Goal: Information Seeking & Learning: Understand process/instructions

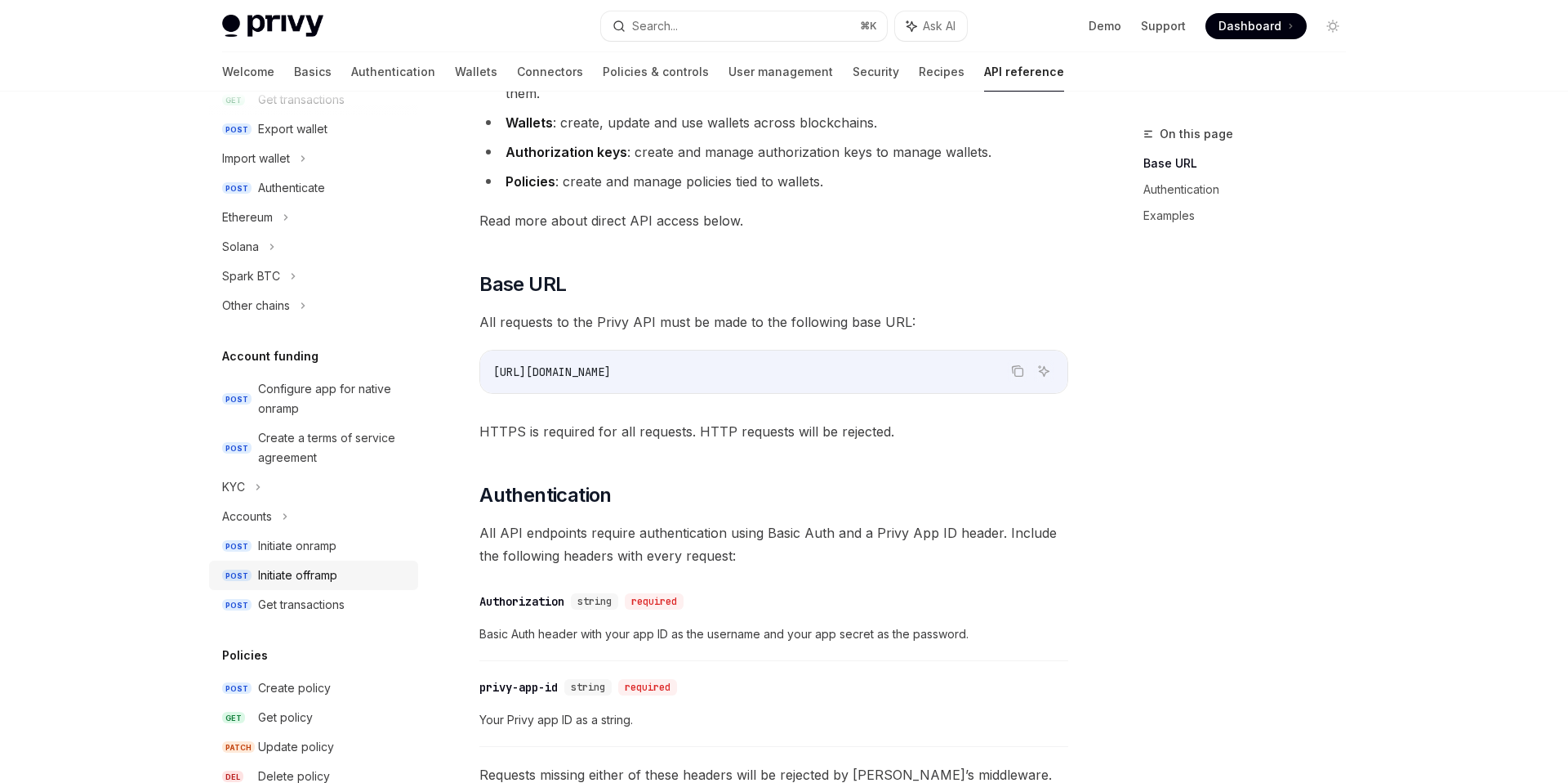
scroll to position [353, 0]
click at [308, 580] on div "Initiate offramp" at bounding box center [298, 573] width 79 height 19
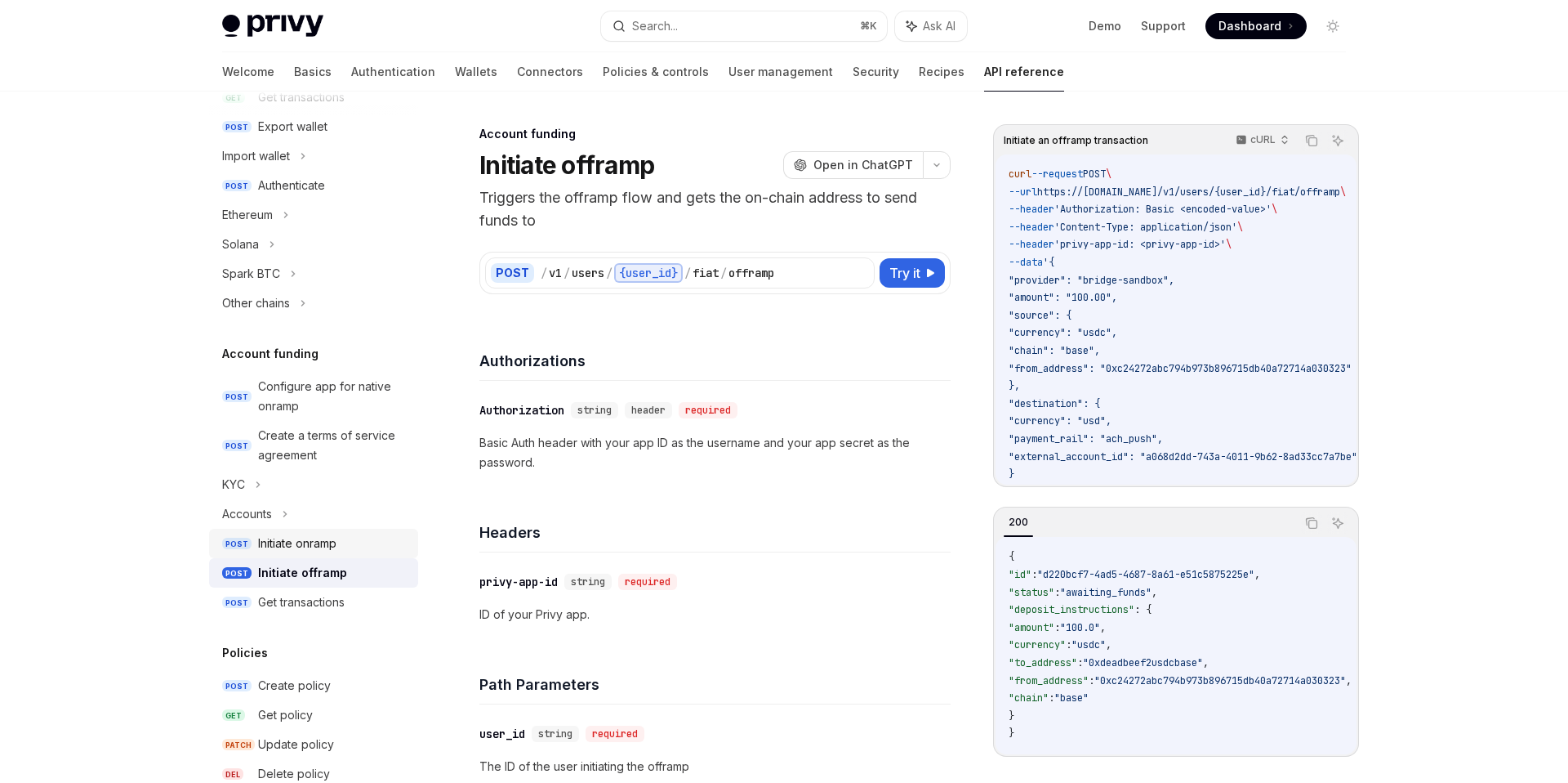
click at [302, 544] on div "Initiate onramp" at bounding box center [297, 544] width 78 height 19
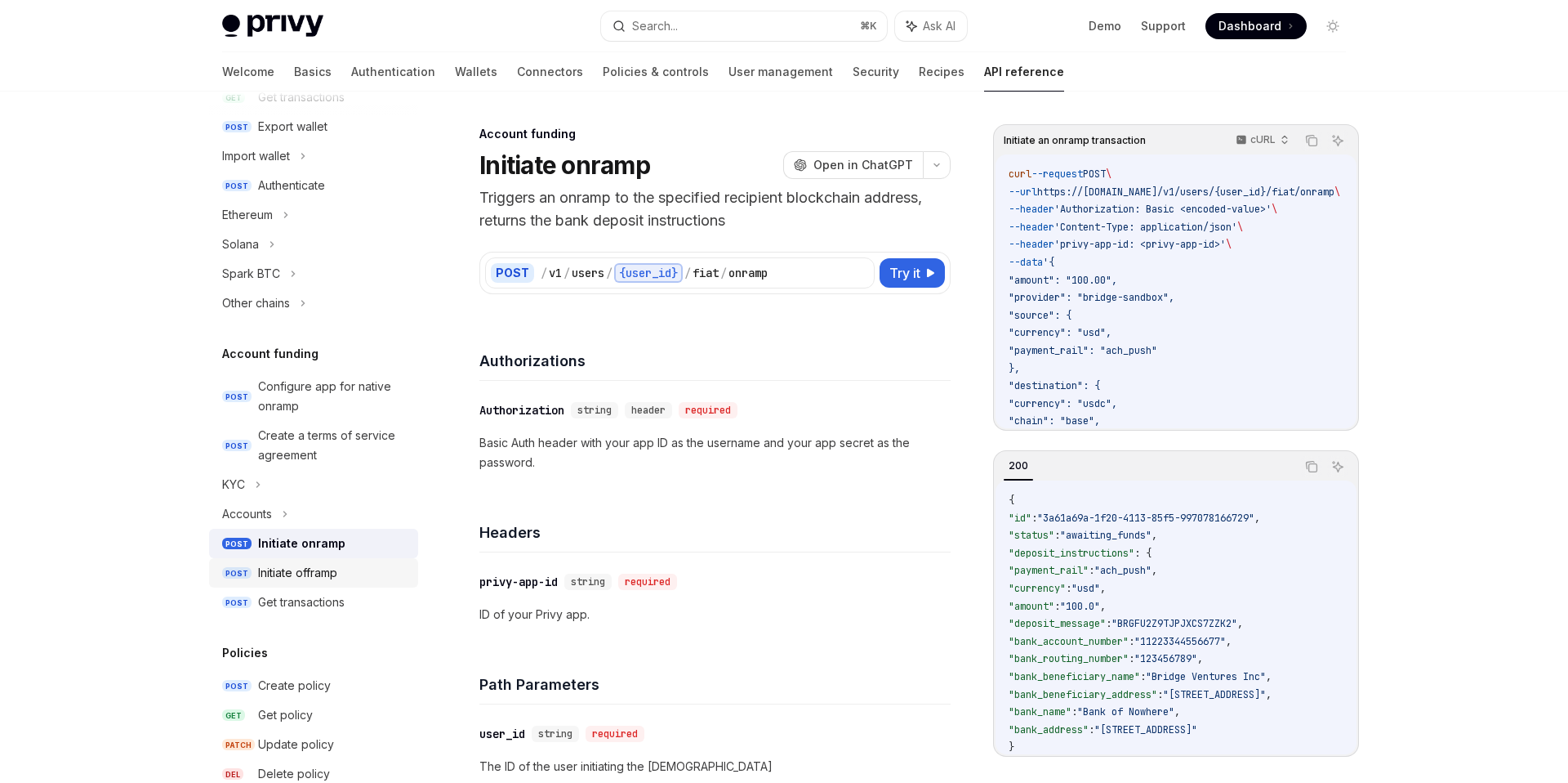
click at [335, 566] on div "Initiate offramp" at bounding box center [298, 573] width 79 height 19
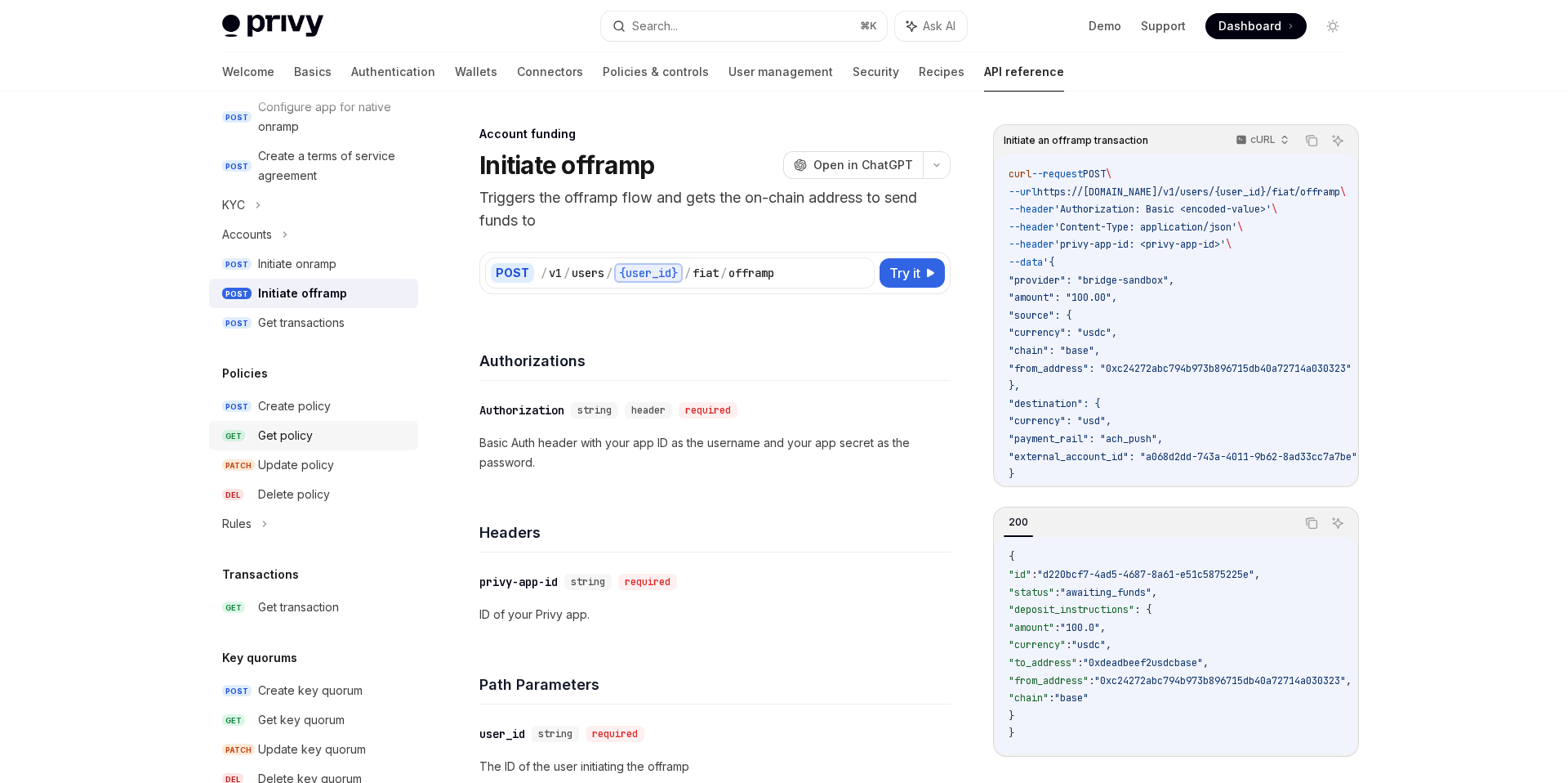
scroll to position [905, 0]
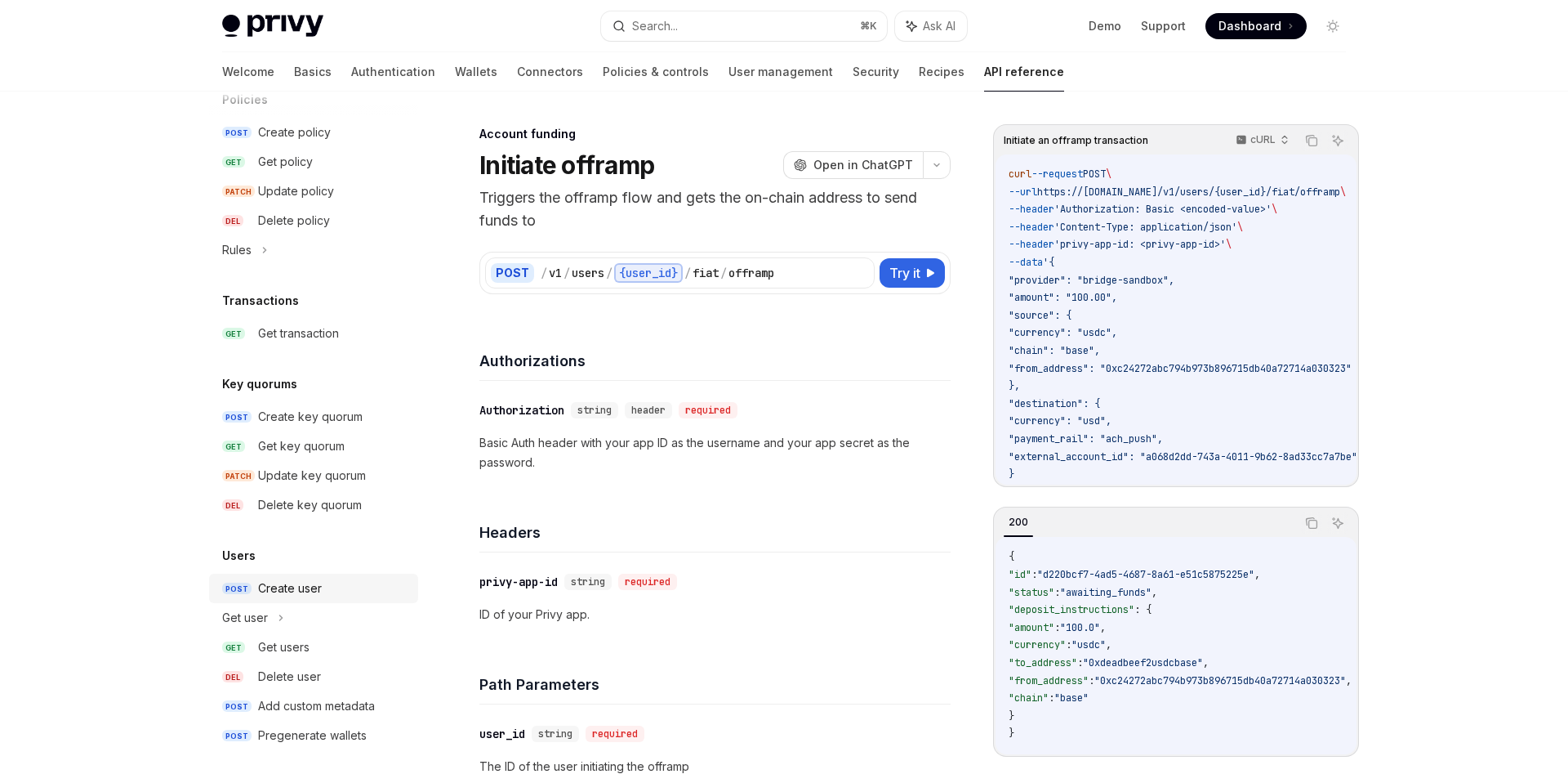
click at [278, 589] on div "Create user" at bounding box center [291, 588] width 64 height 19
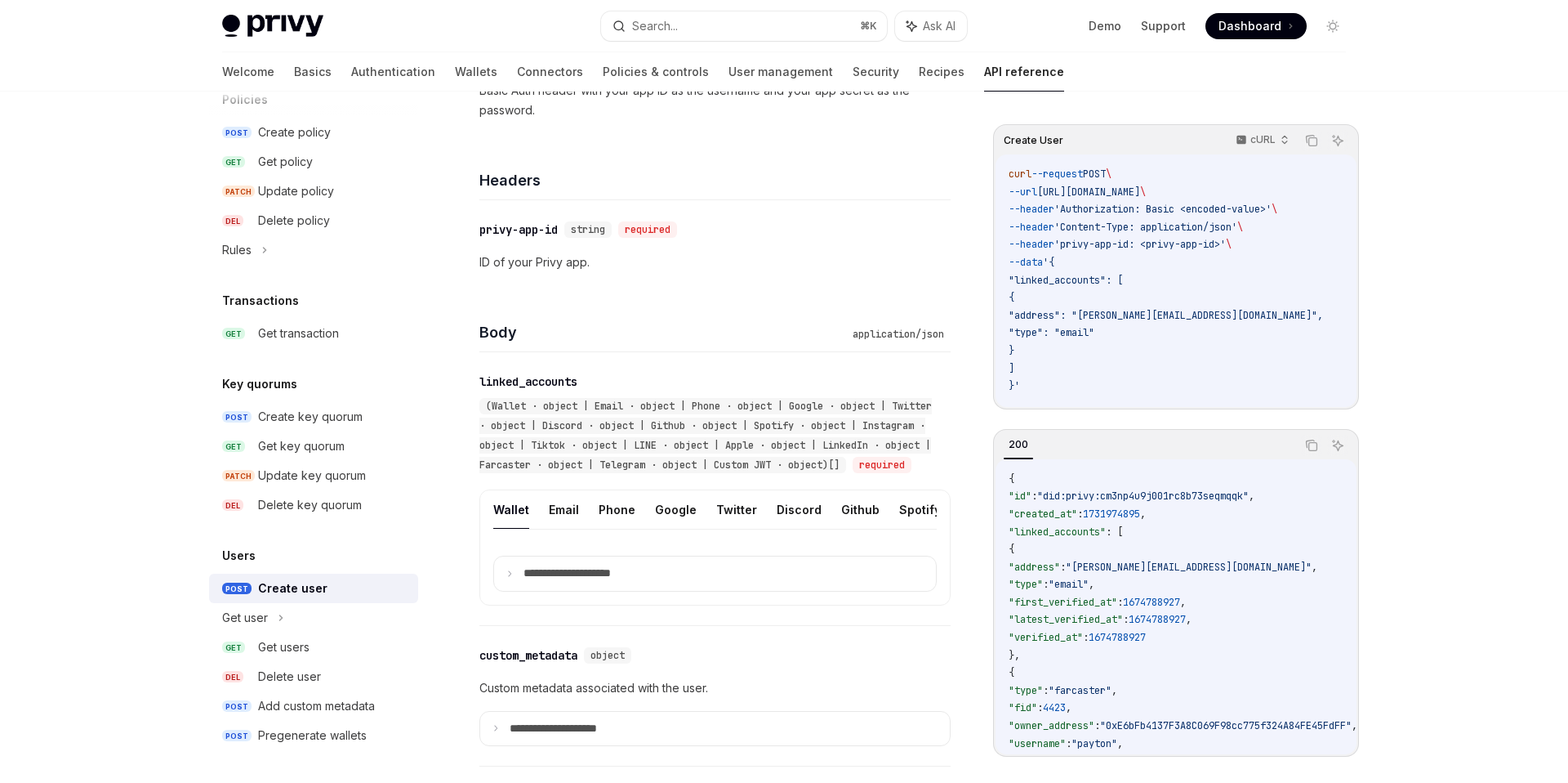
scroll to position [353, 0]
click at [549, 528] on button "Email" at bounding box center [564, 509] width 30 height 39
click at [553, 580] on p "**********" at bounding box center [580, 573] width 113 height 15
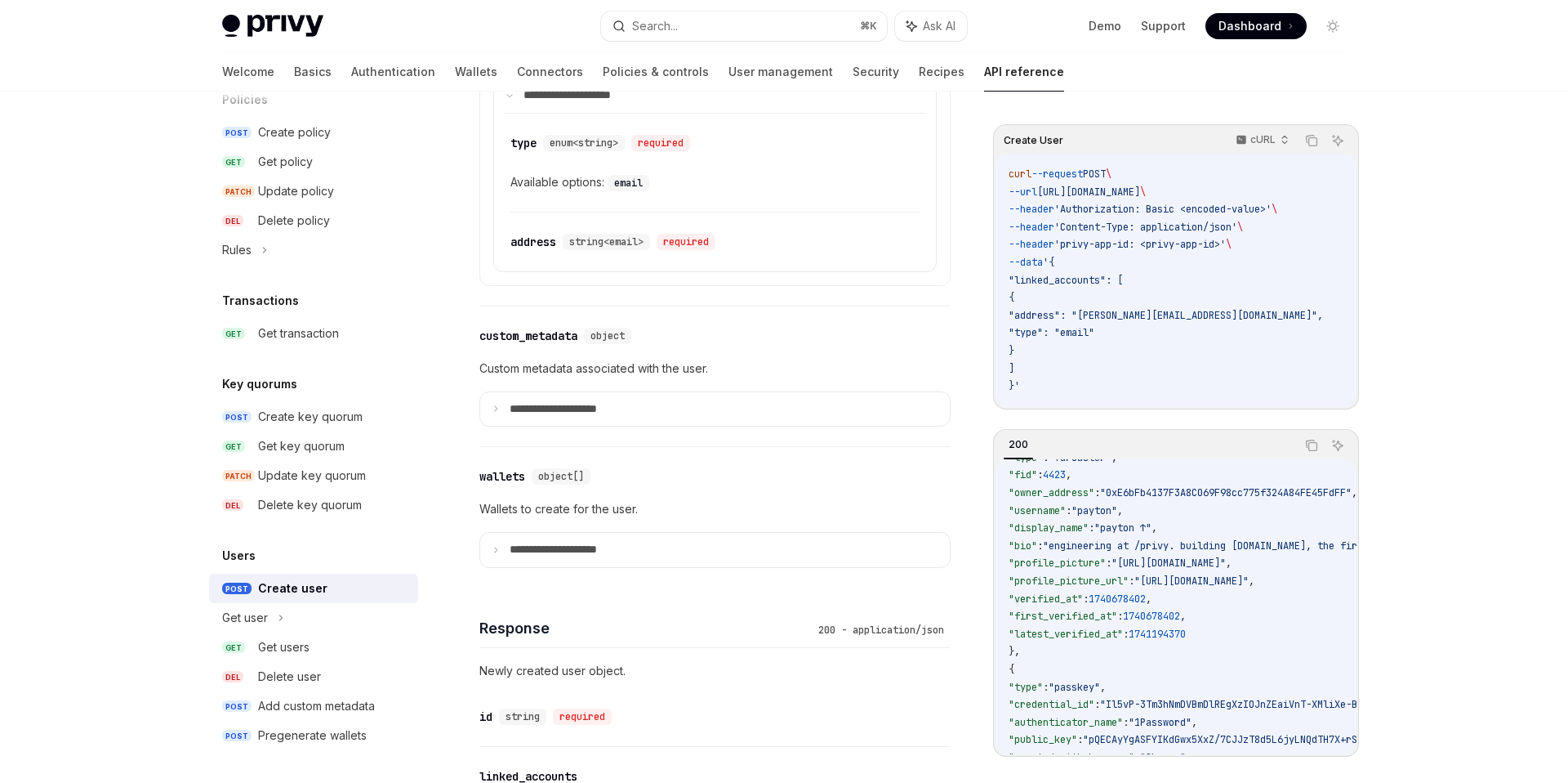
scroll to position [837, 0]
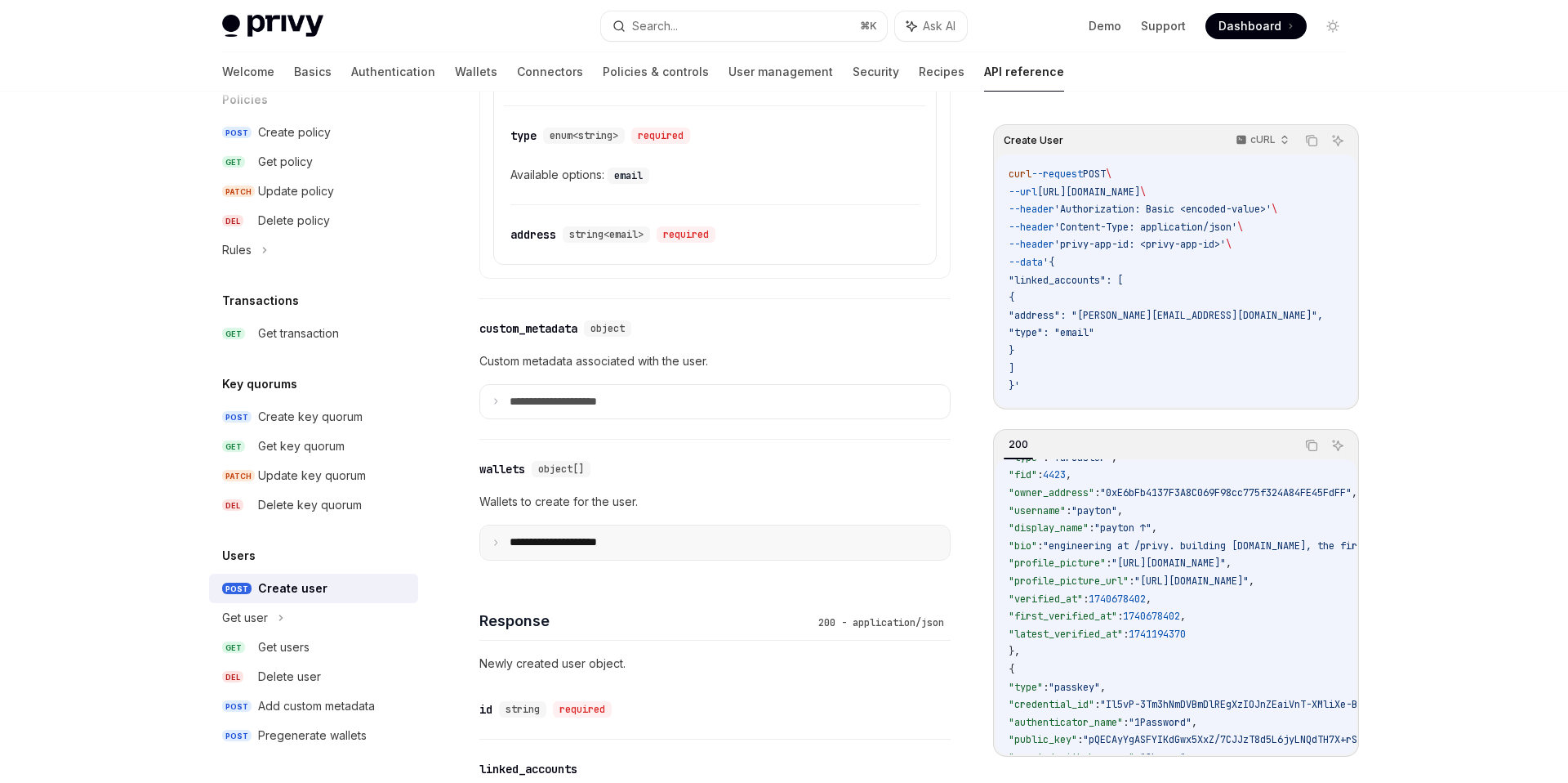
click at [569, 560] on summary "**********" at bounding box center [715, 542] width 470 height 34
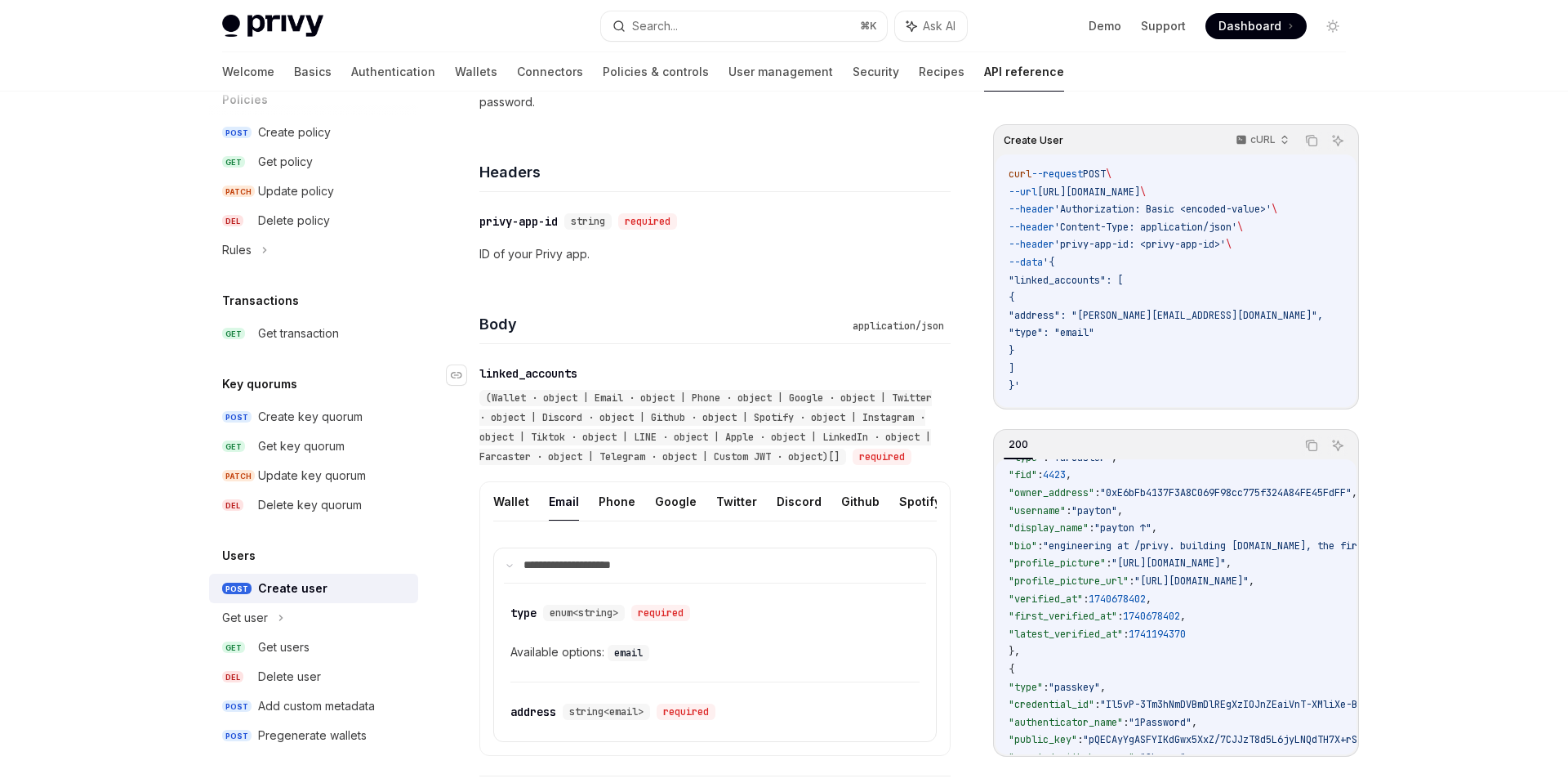
scroll to position [534, 0]
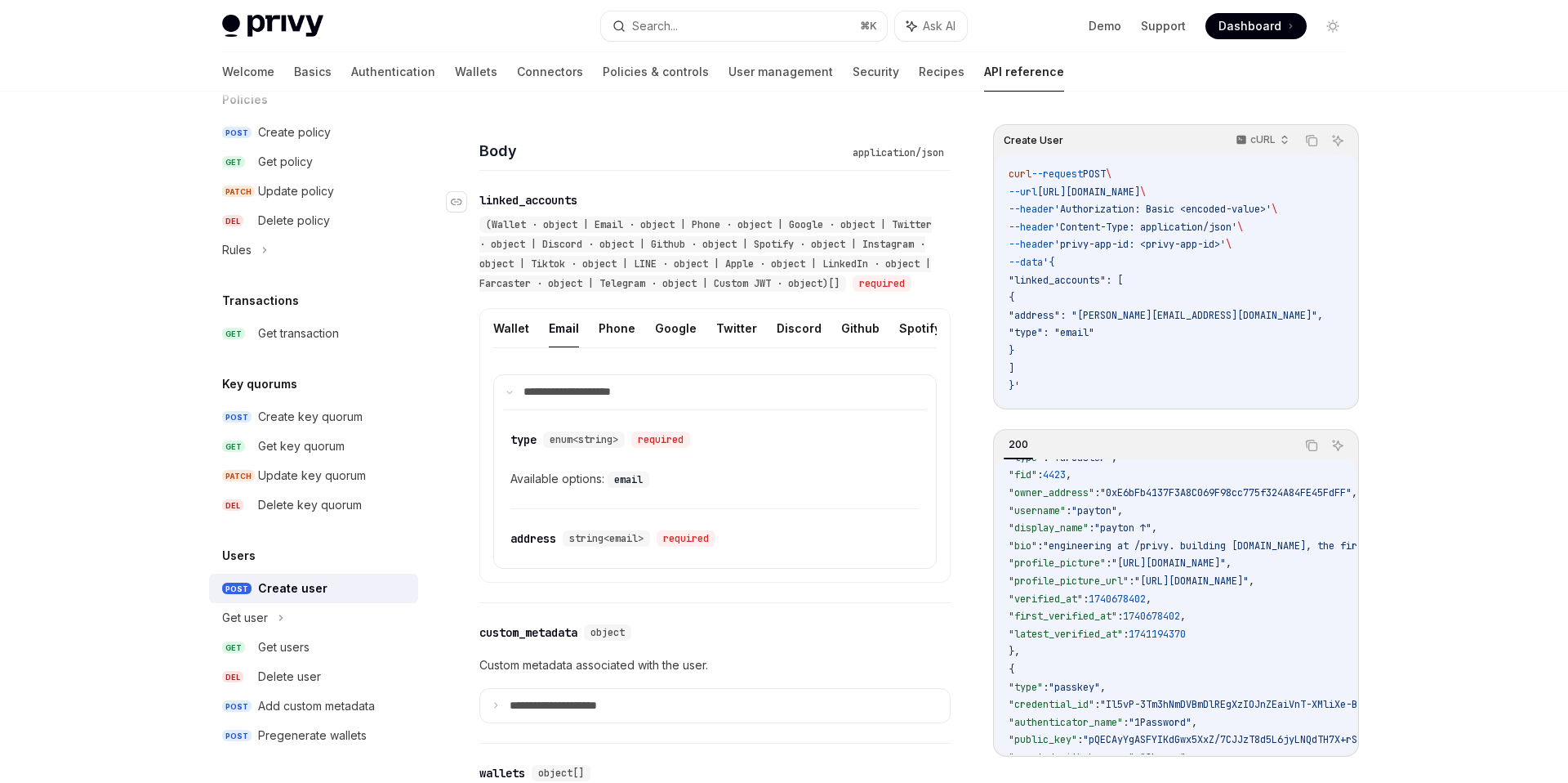
click at [798, 284] on span "(Wallet · object | Email · object | Phone · object | Google · object | Twitter …" at bounding box center [705, 254] width 452 height 72
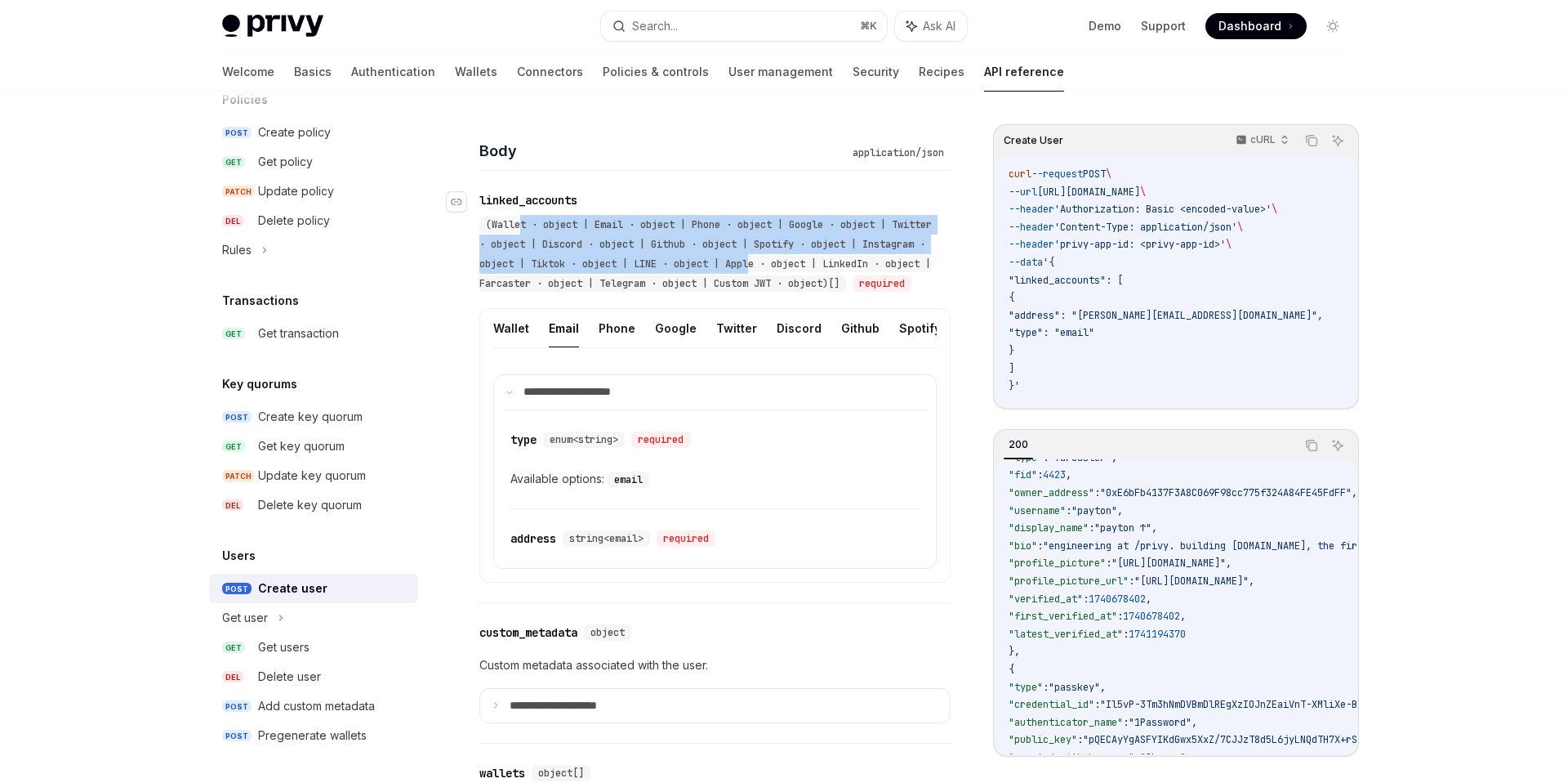
drag, startPoint x: 519, startPoint y: 225, endPoint x: 785, endPoint y: 263, distance: 268.7
click at [785, 263] on span "(Wallet · object | Email · object | Phone · object | Google · object | Twitter …" at bounding box center [705, 254] width 452 height 72
click at [899, 342] on button "Custom JWT" at bounding box center [931, 329] width 75 height 39
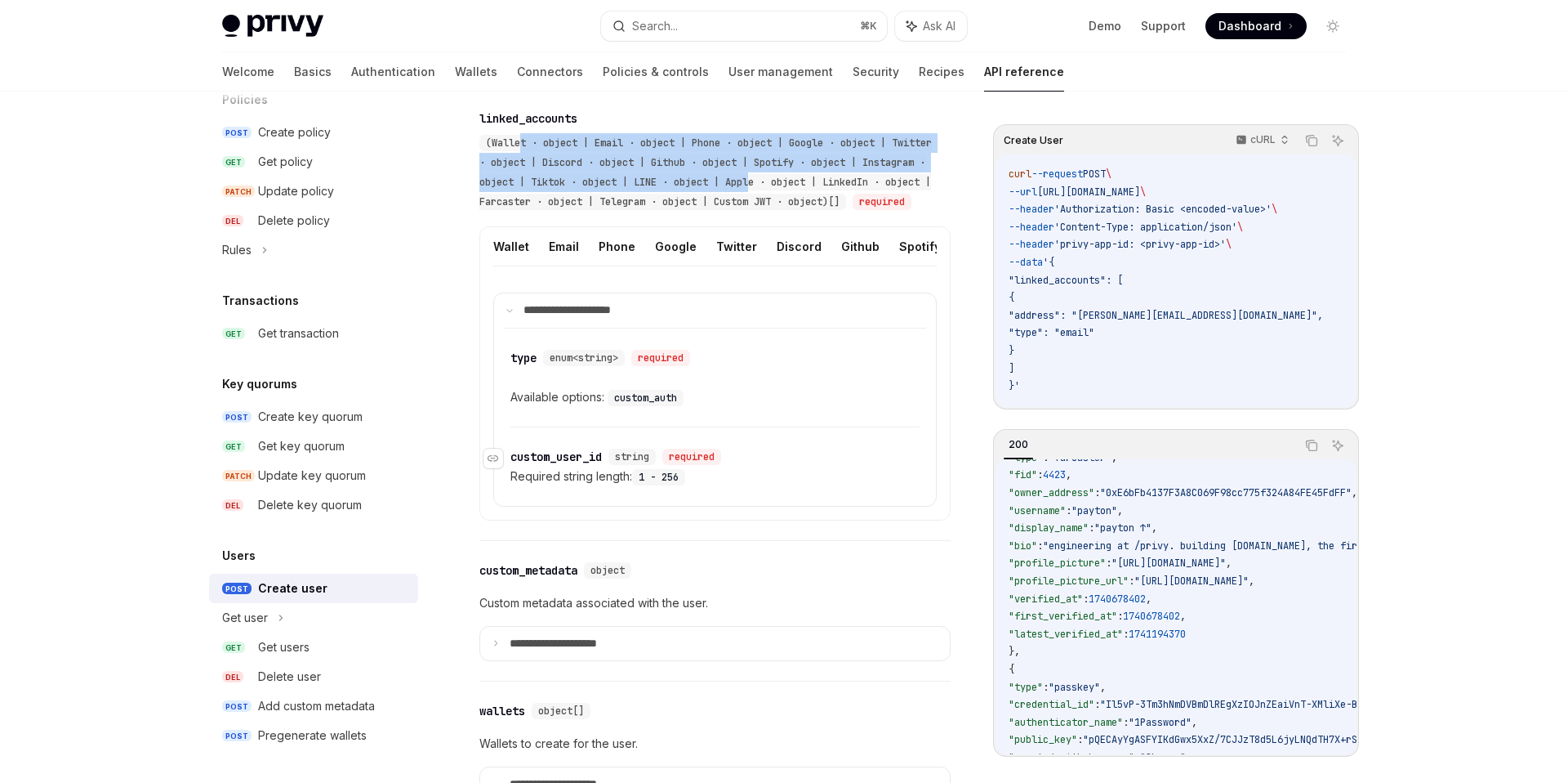
scroll to position [614, 0]
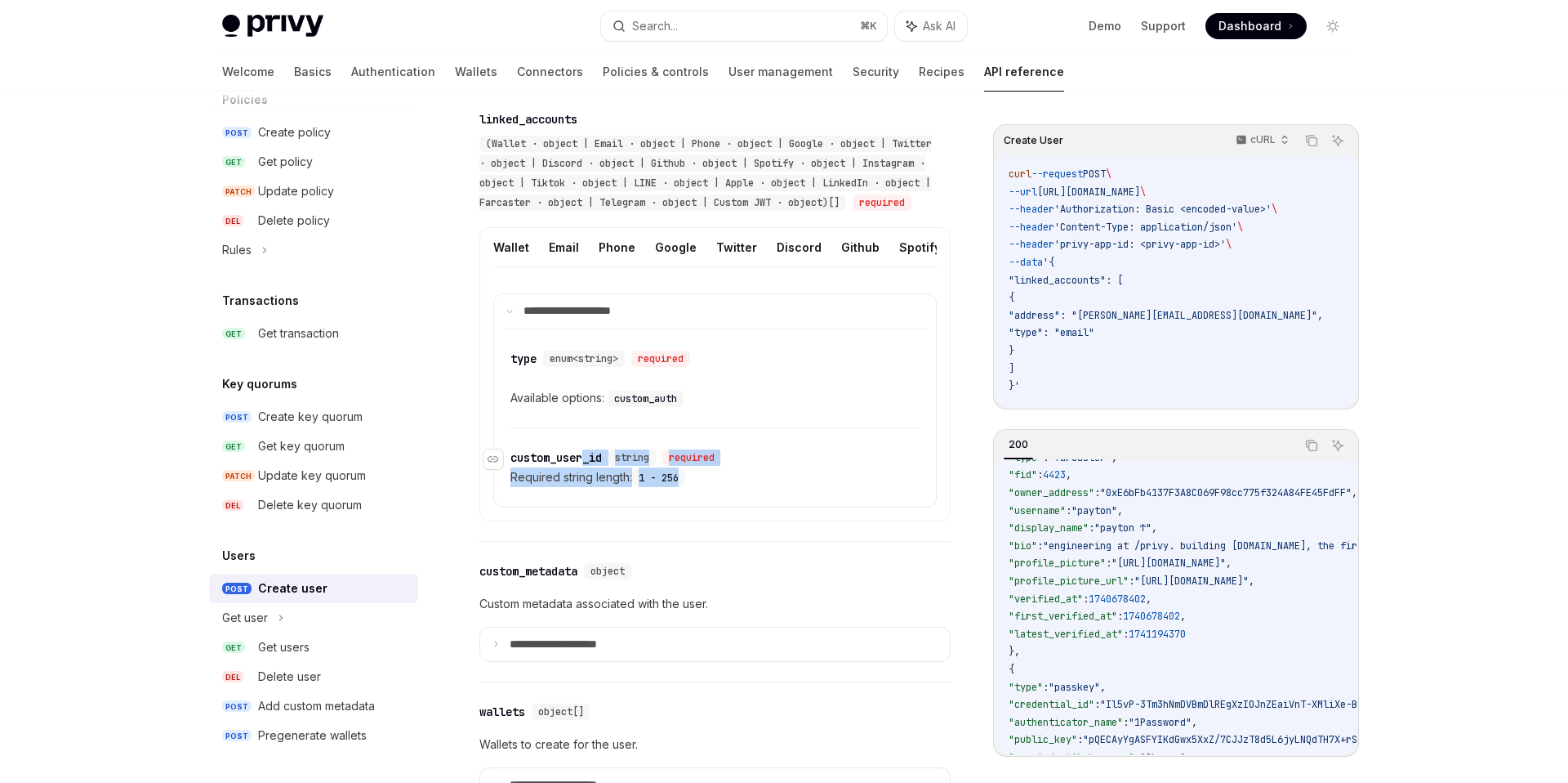
drag, startPoint x: 749, startPoint y: 495, endPoint x: 588, endPoint y: 479, distance: 161.8
click at [587, 478] on div "​ custom_user_id string required Required string length: 1 - 256" at bounding box center [715, 467] width 410 height 78
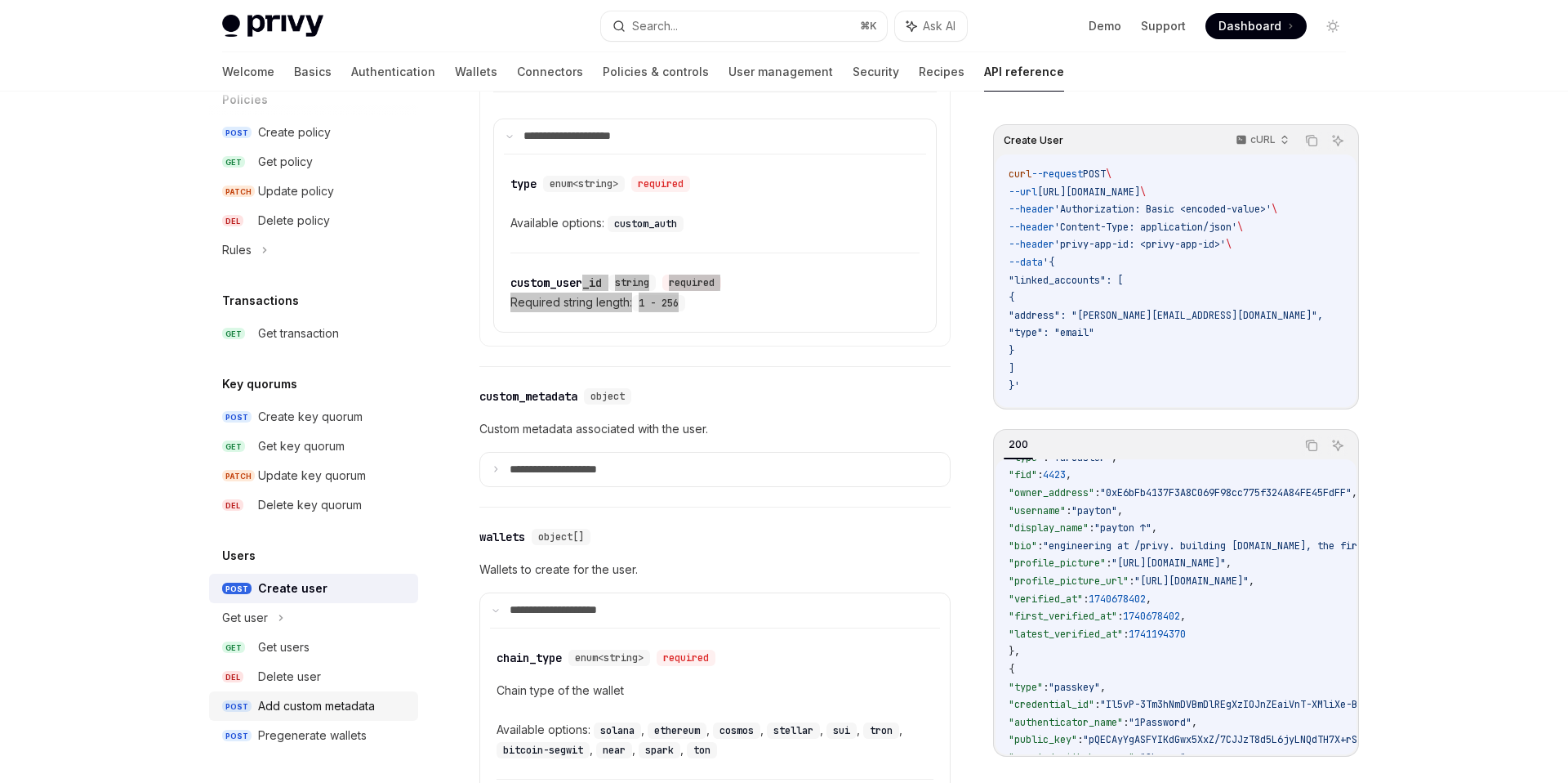
scroll to position [788, 0]
click at [290, 718] on link "POST Add custom metadata" at bounding box center [314, 706] width 209 height 29
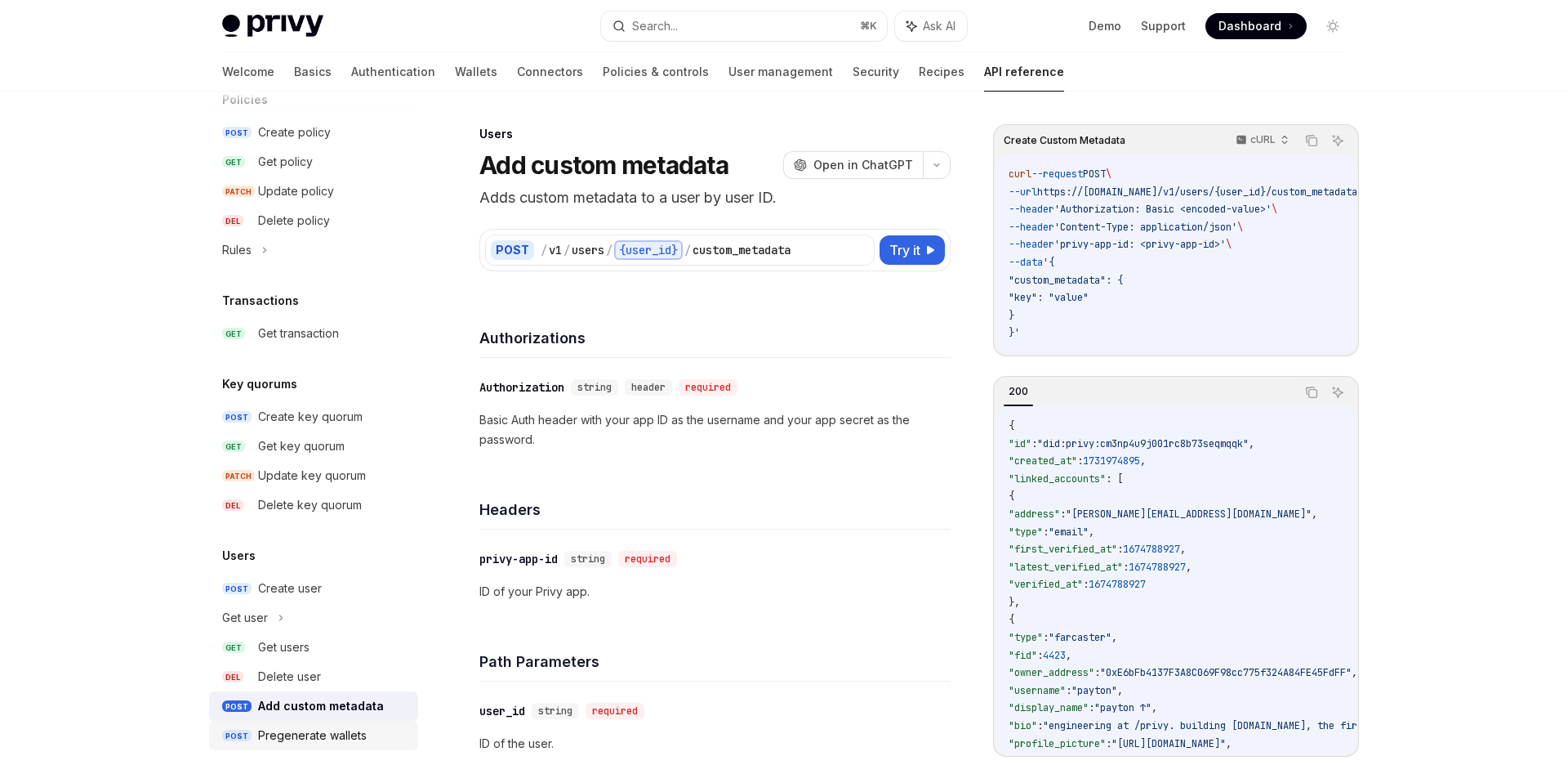
click at [285, 734] on div "Pregenerate wallets" at bounding box center [313, 736] width 108 height 19
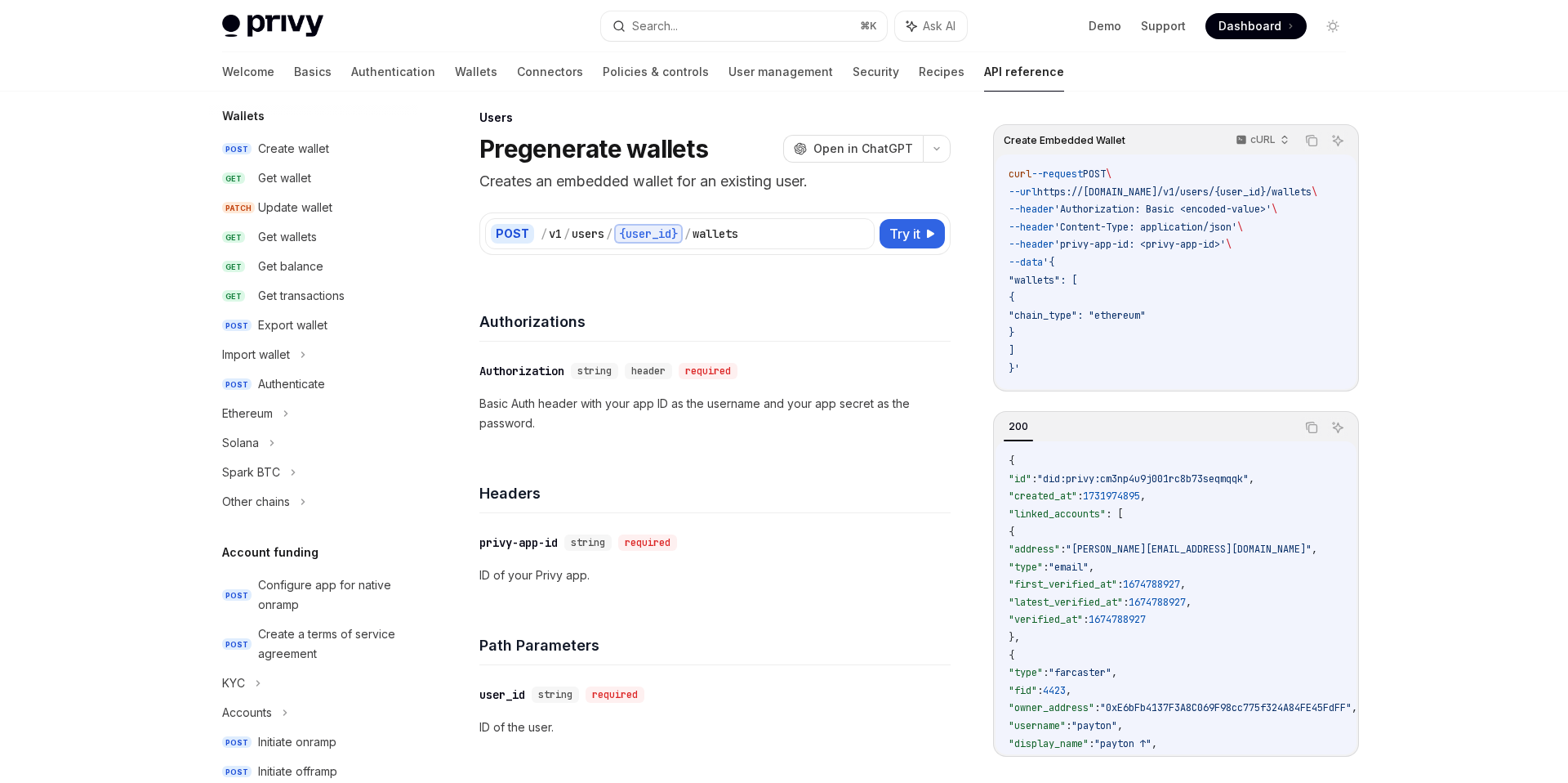
scroll to position [67, 0]
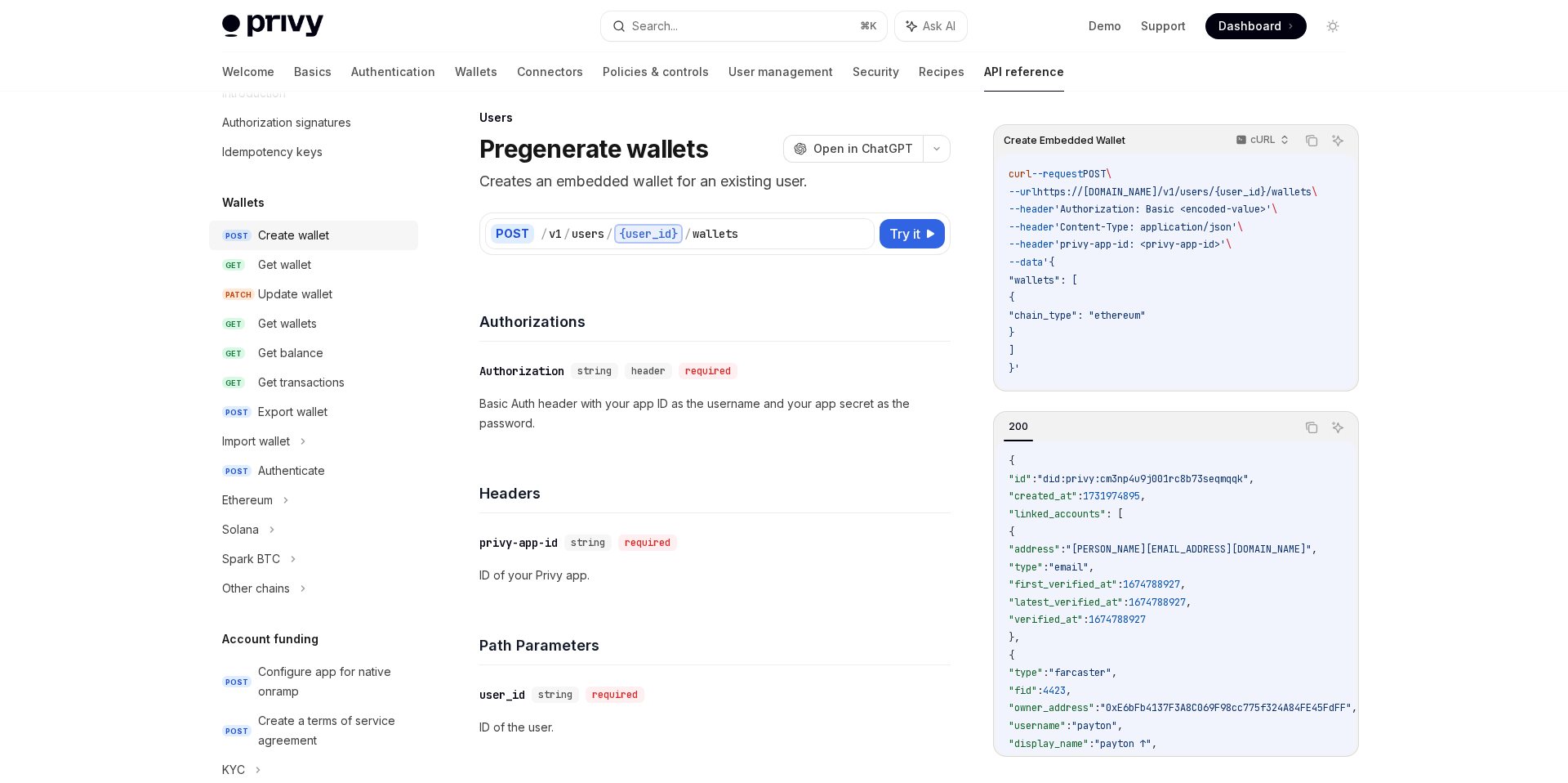
click at [271, 234] on div "Create wallet" at bounding box center [293, 235] width 71 height 19
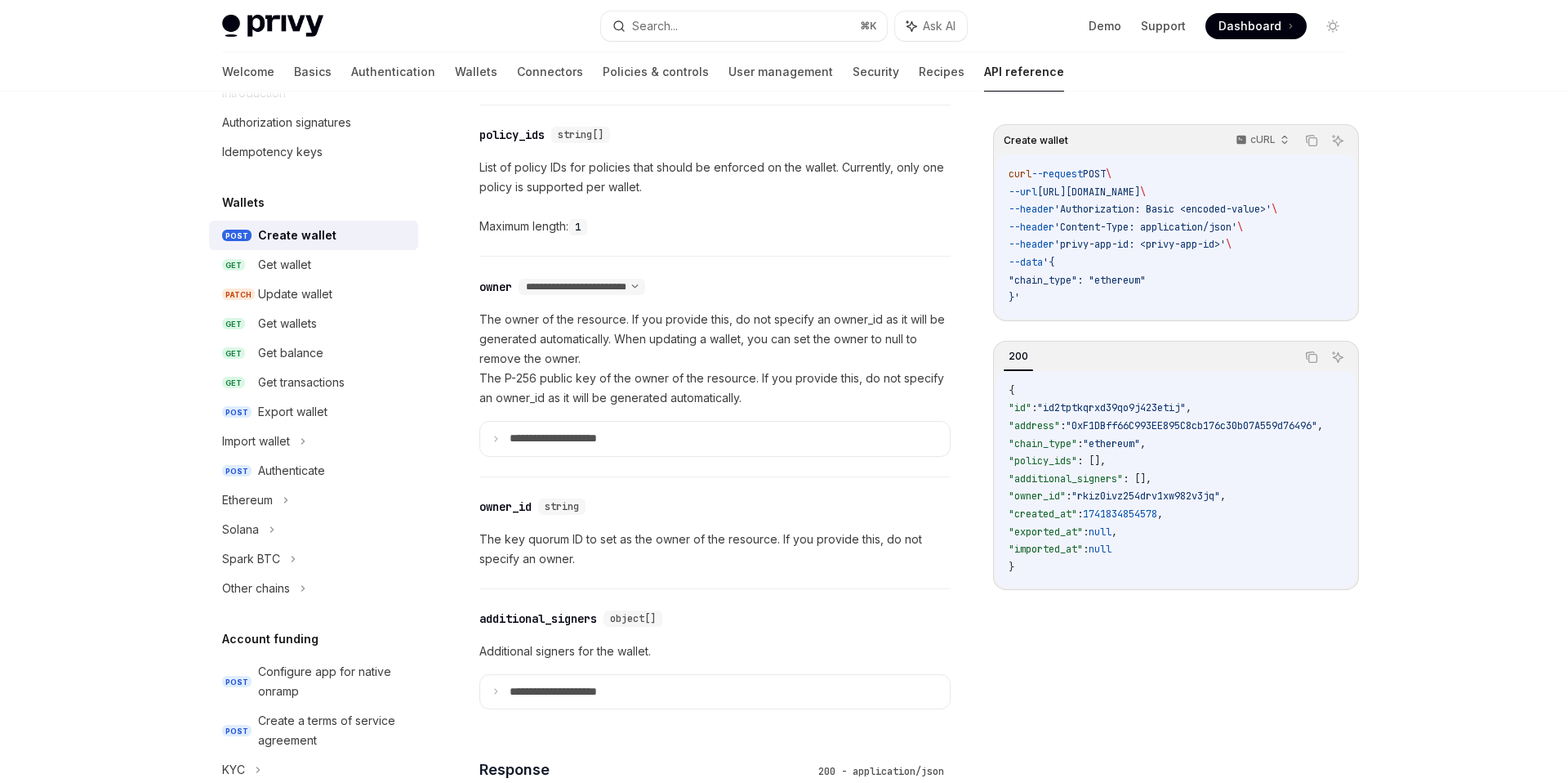
scroll to position [853, 0]
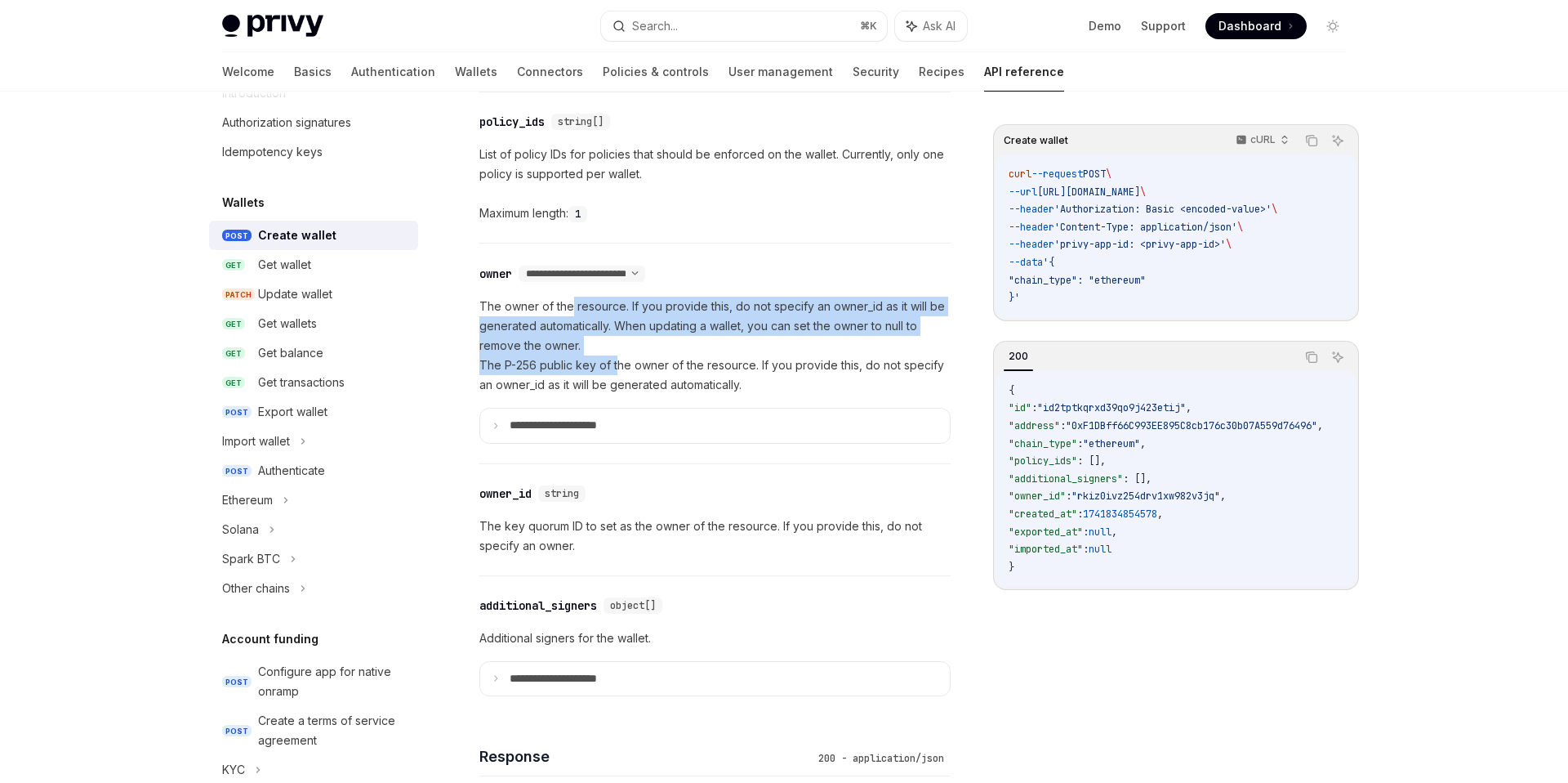
drag, startPoint x: 571, startPoint y: 308, endPoint x: 618, endPoint y: 362, distance: 71.6
click at [618, 362] on p "The owner of the resource. If you provide this, do not specify an owner_id as i…" at bounding box center [715, 345] width 472 height 98
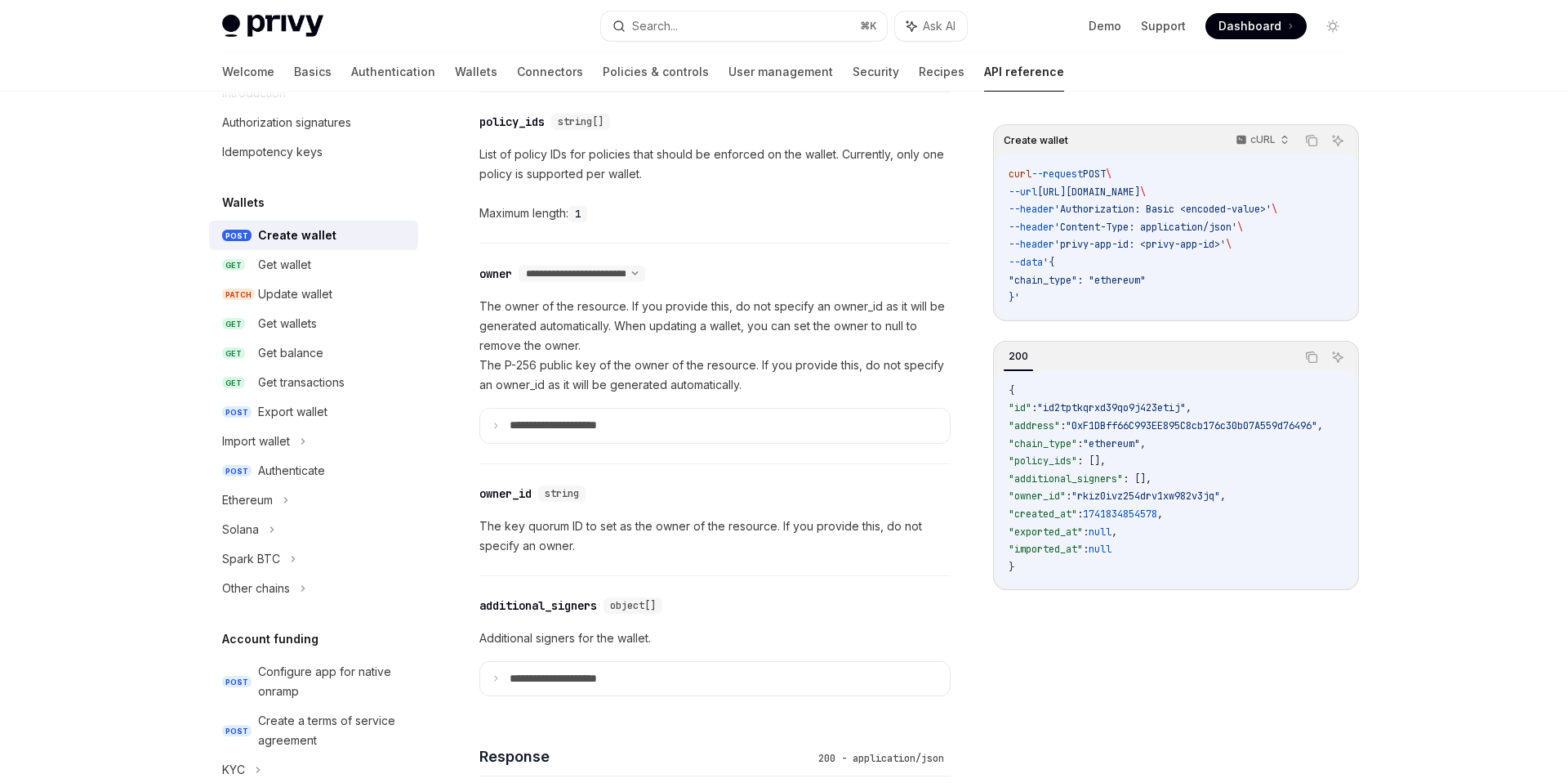
scroll to position [860, 0]
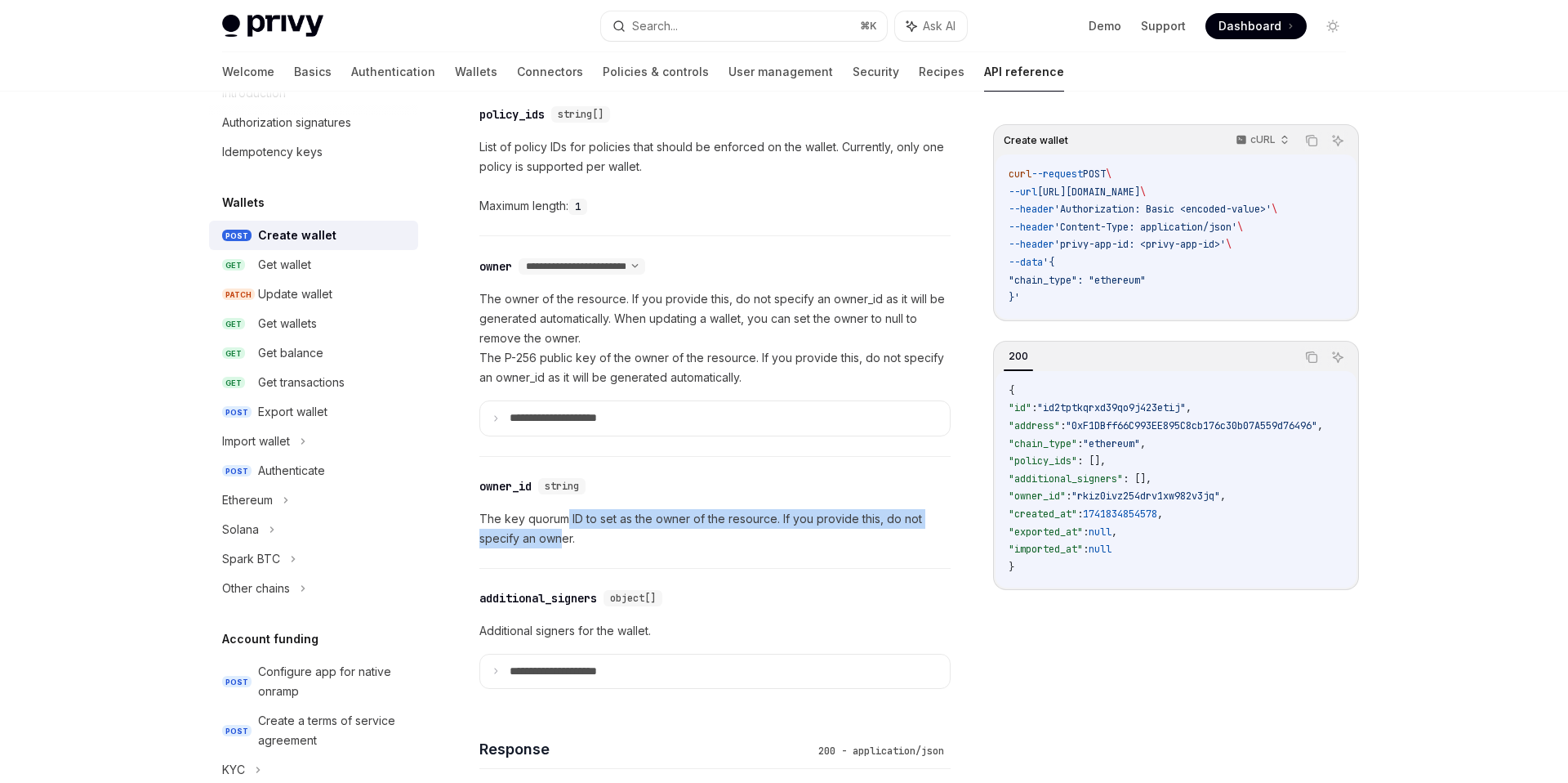
drag, startPoint x: 564, startPoint y: 545, endPoint x: 564, endPoint y: 511, distance: 34.0
click at [564, 511] on p "The key quorum ID to set as the owner of the resource. If you provide this, do …" at bounding box center [715, 528] width 472 height 39
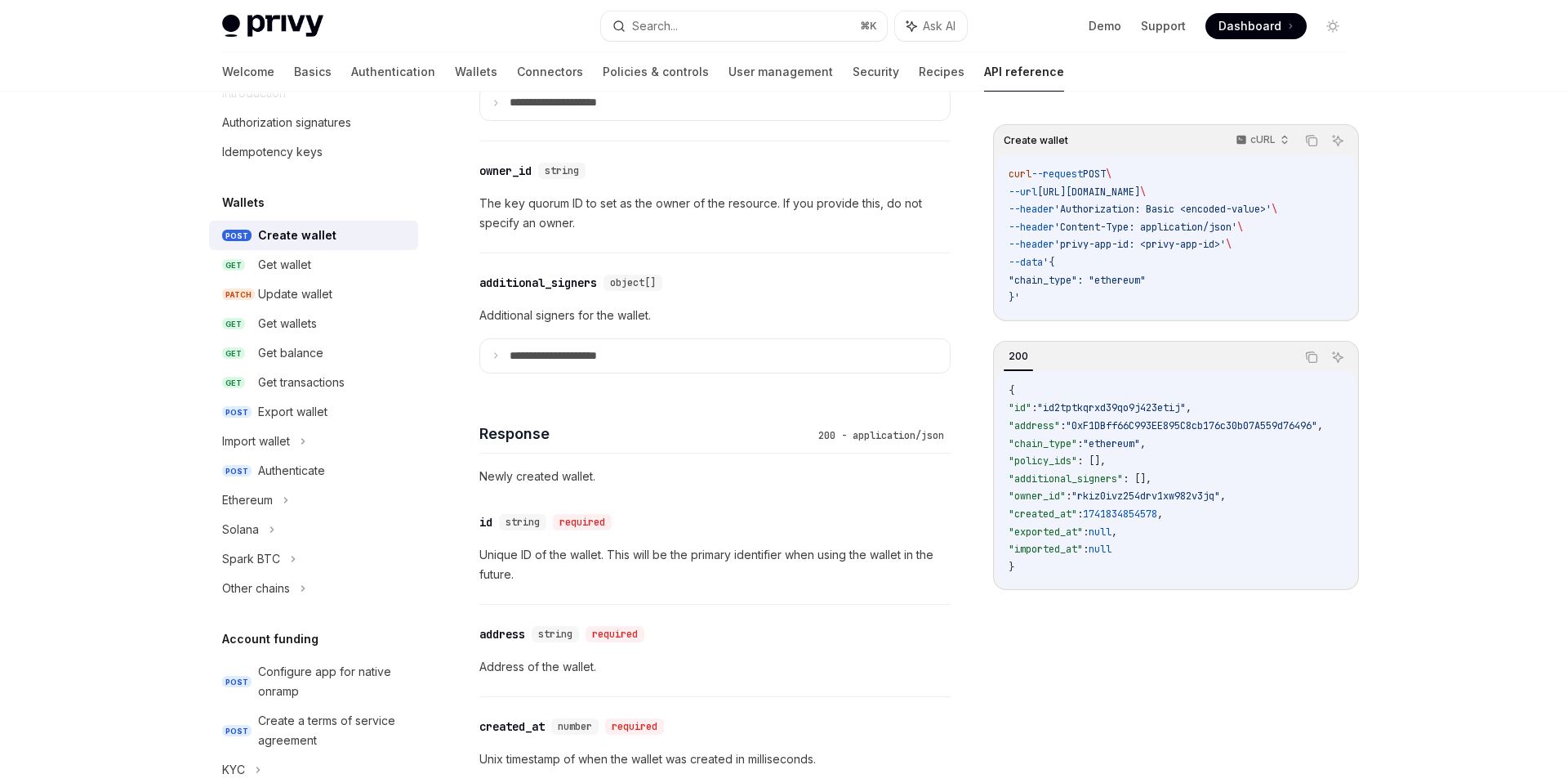
scroll to position [1176, 0]
click at [1066, 502] on span ""owner_id"" at bounding box center [1037, 495] width 57 height 13
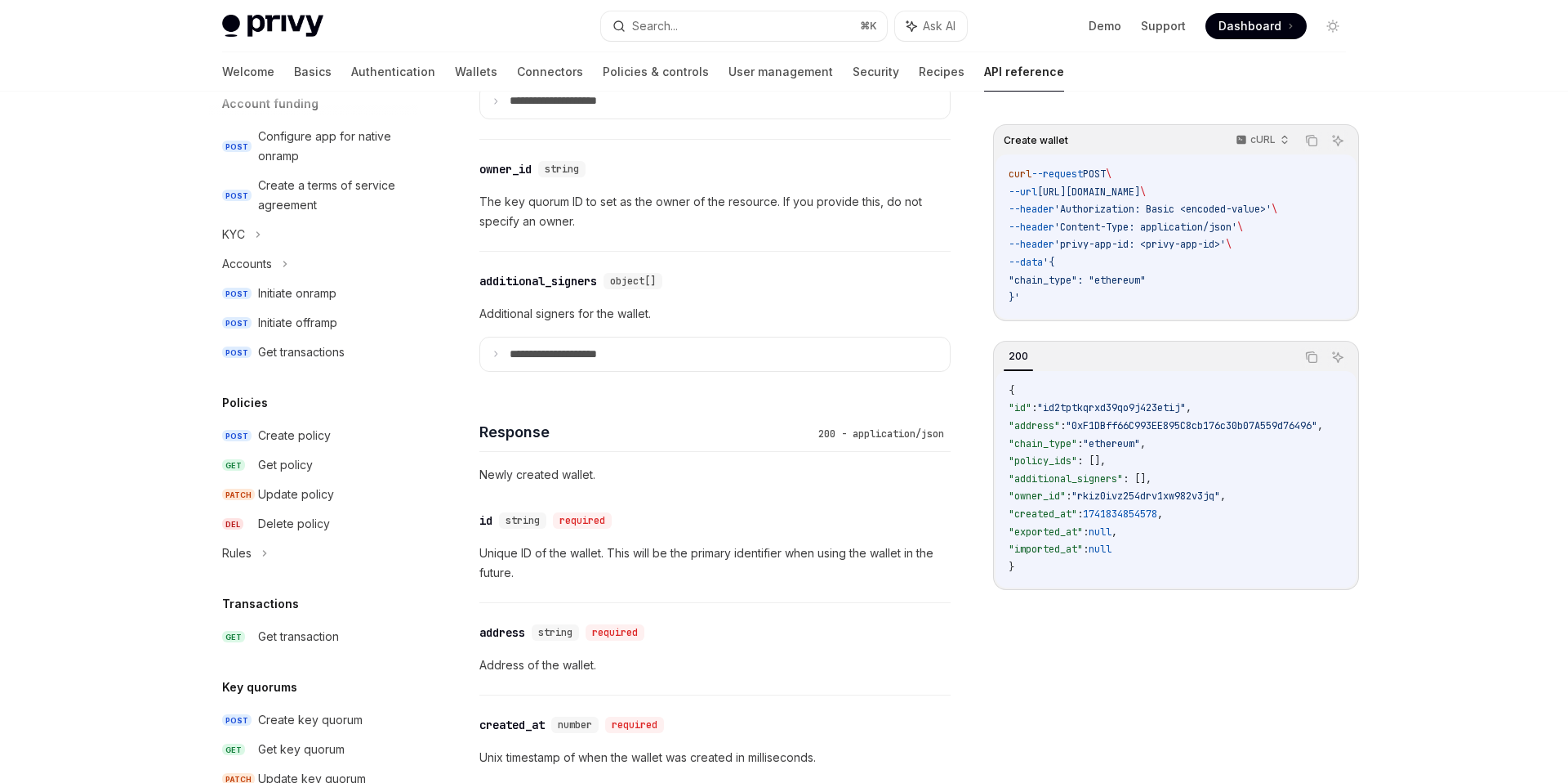
scroll to position [905, 0]
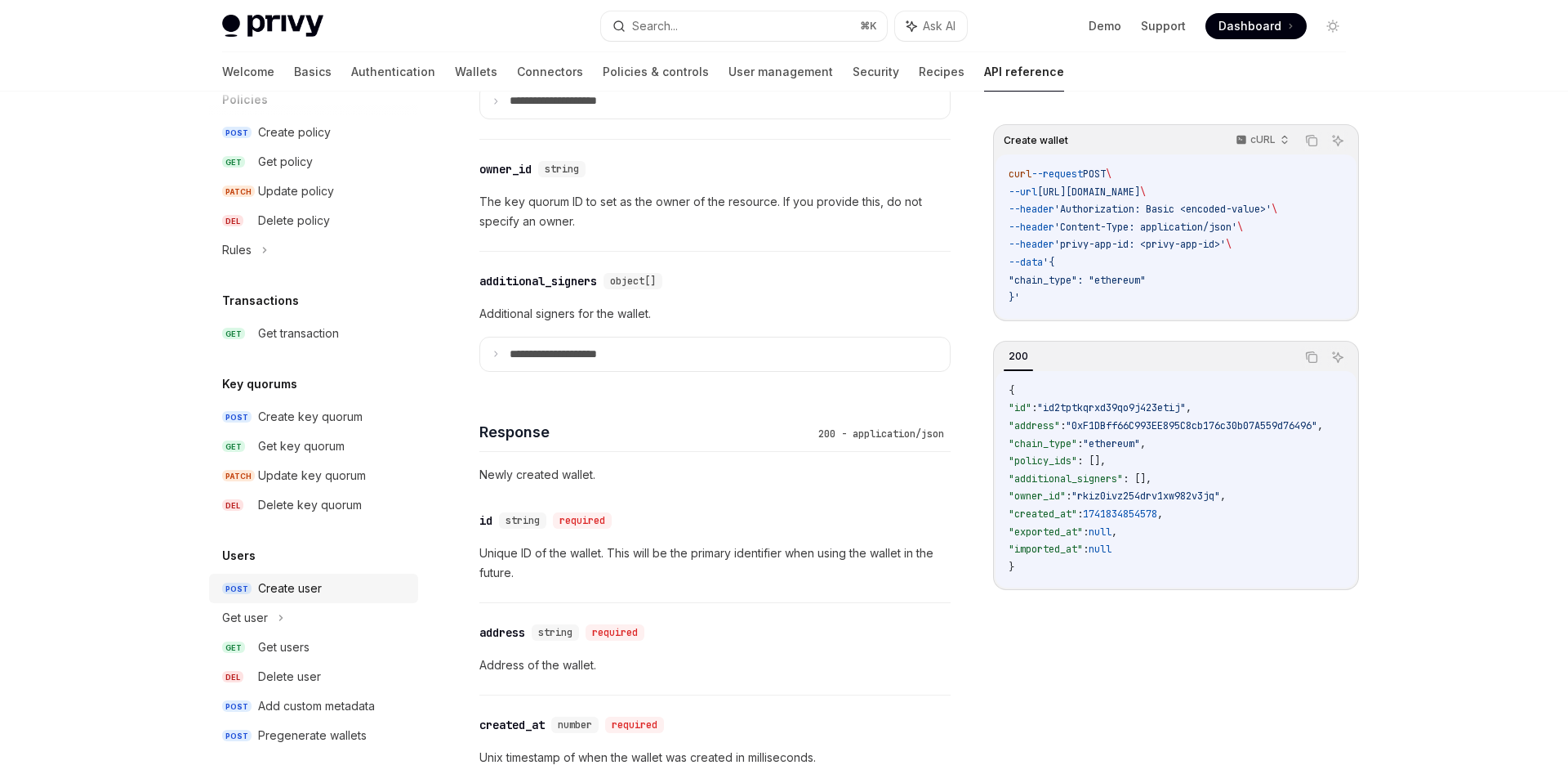
click at [285, 591] on div "Create user" at bounding box center [291, 588] width 64 height 19
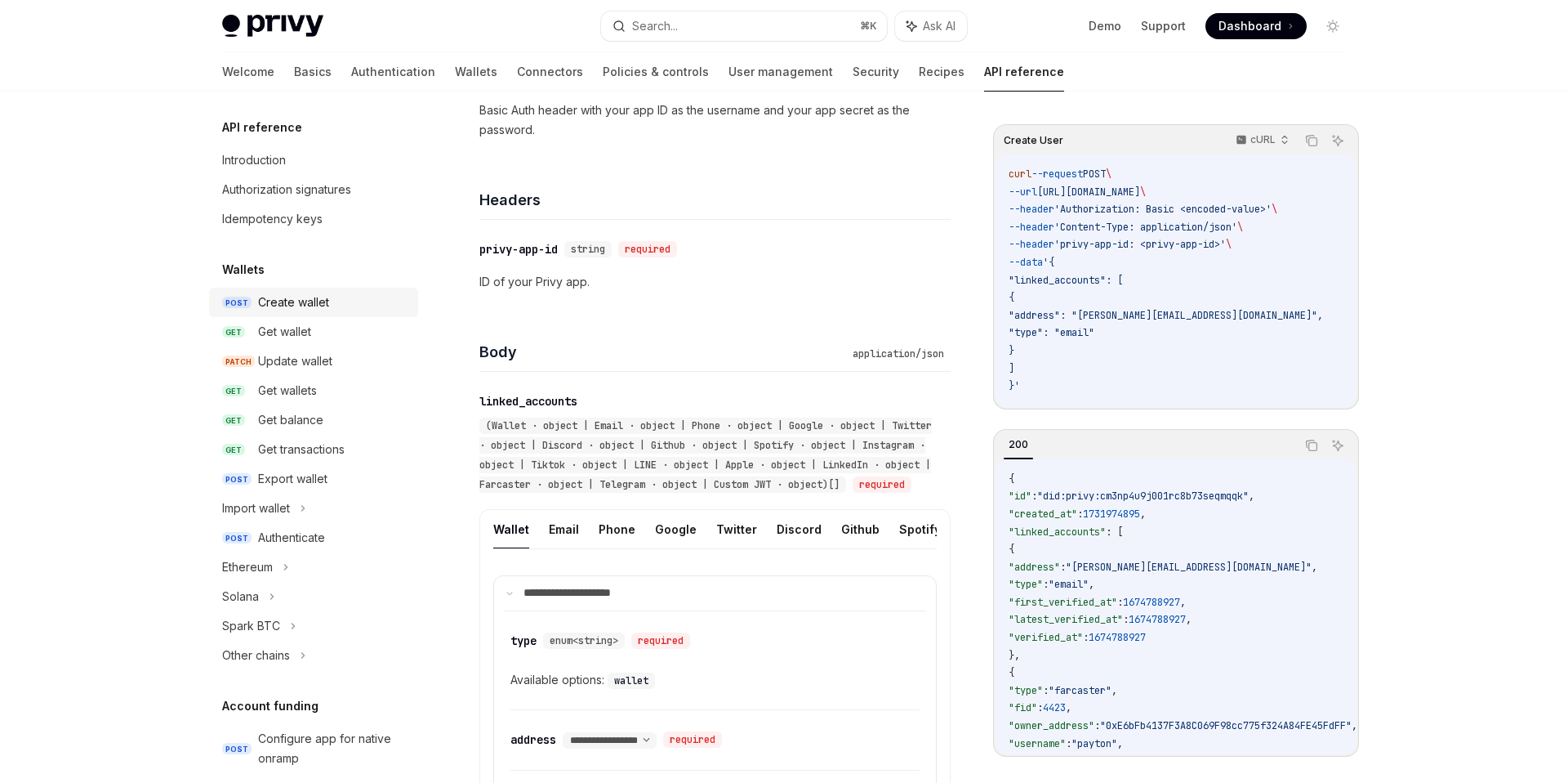
click at [290, 305] on div "Create wallet" at bounding box center [293, 302] width 71 height 19
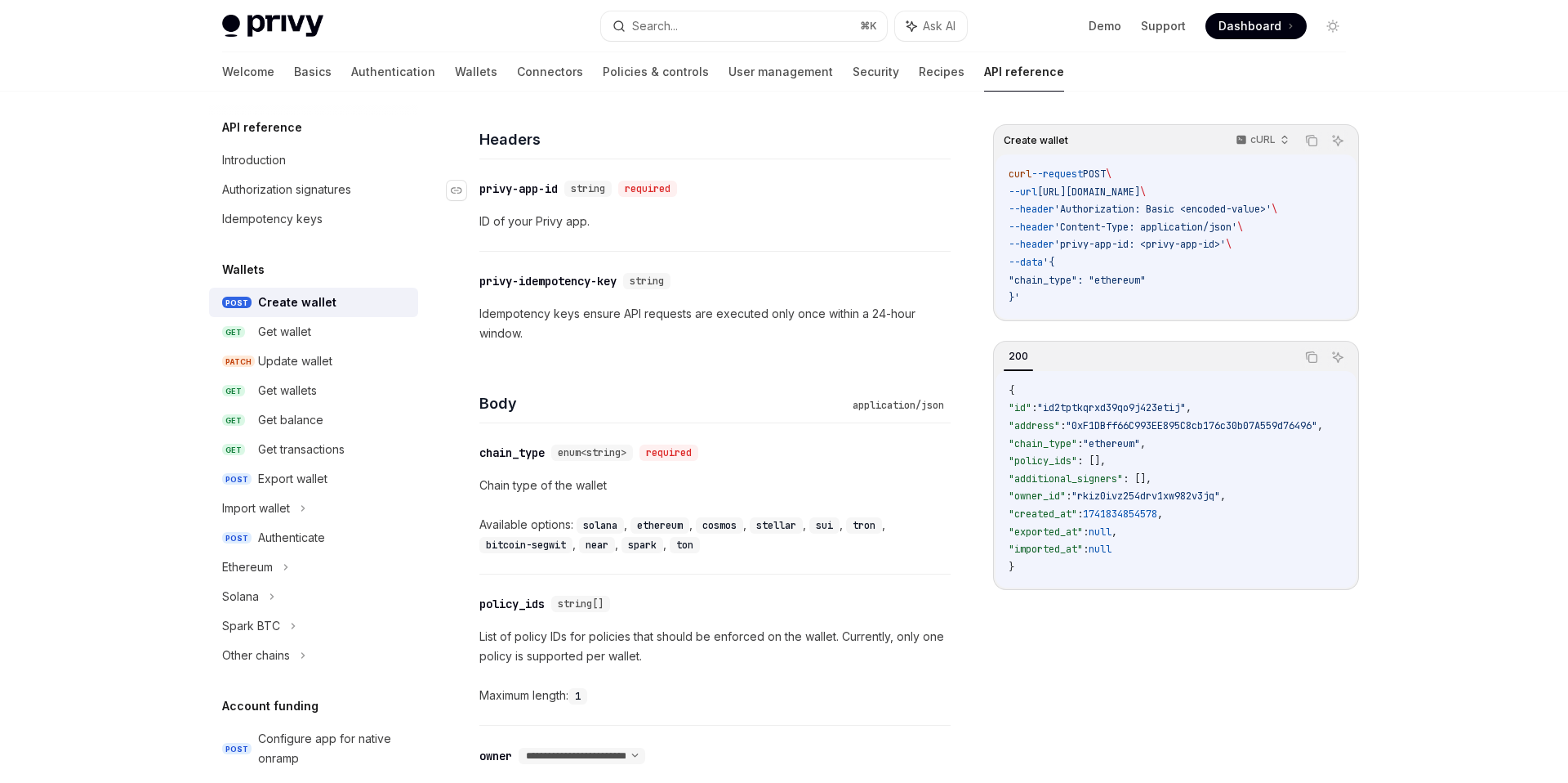
scroll to position [513, 0]
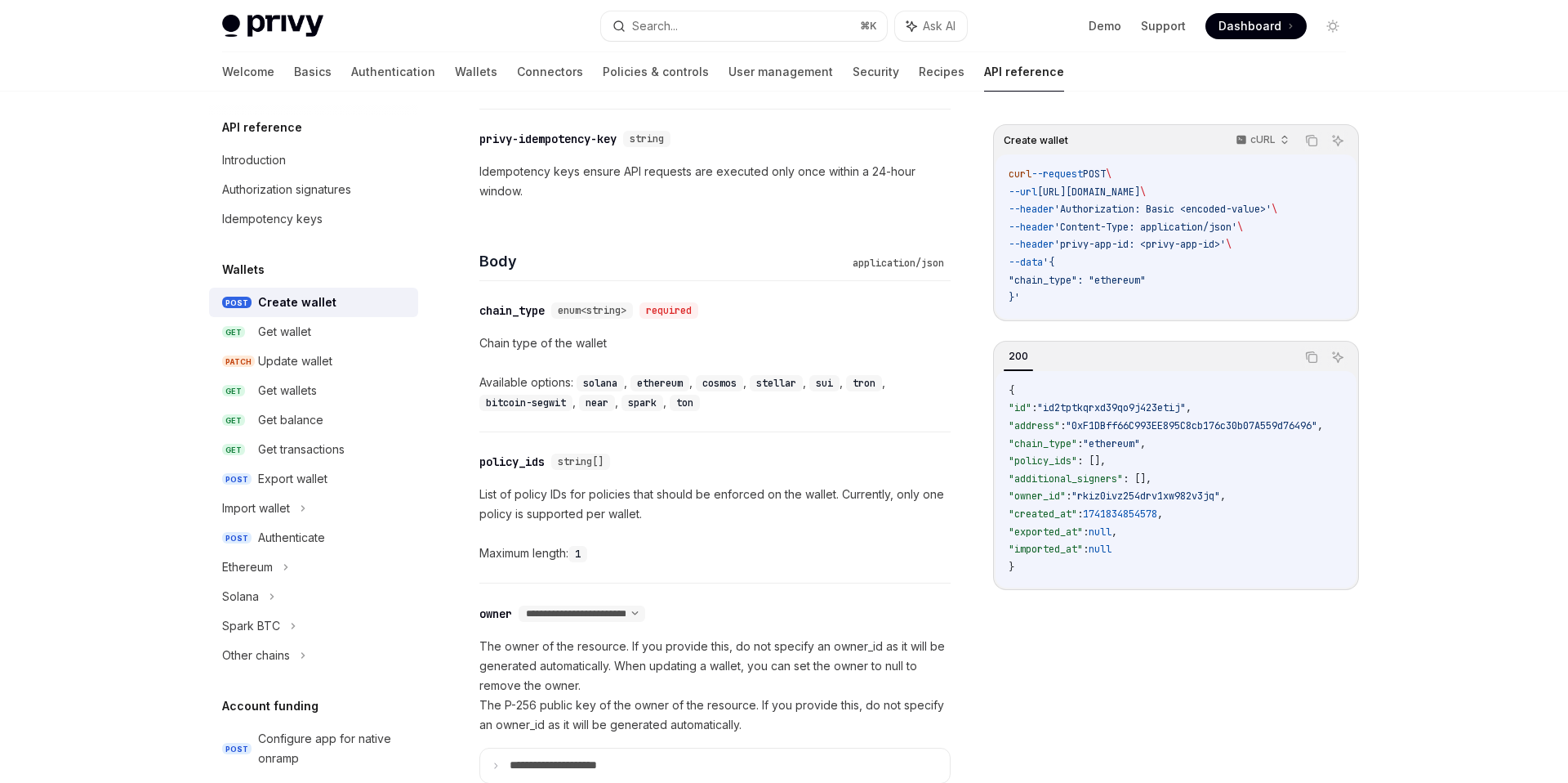
click at [1121, 497] on span ""rkiz0ivz254drv1xw982v3jq"" at bounding box center [1146, 495] width 148 height 13
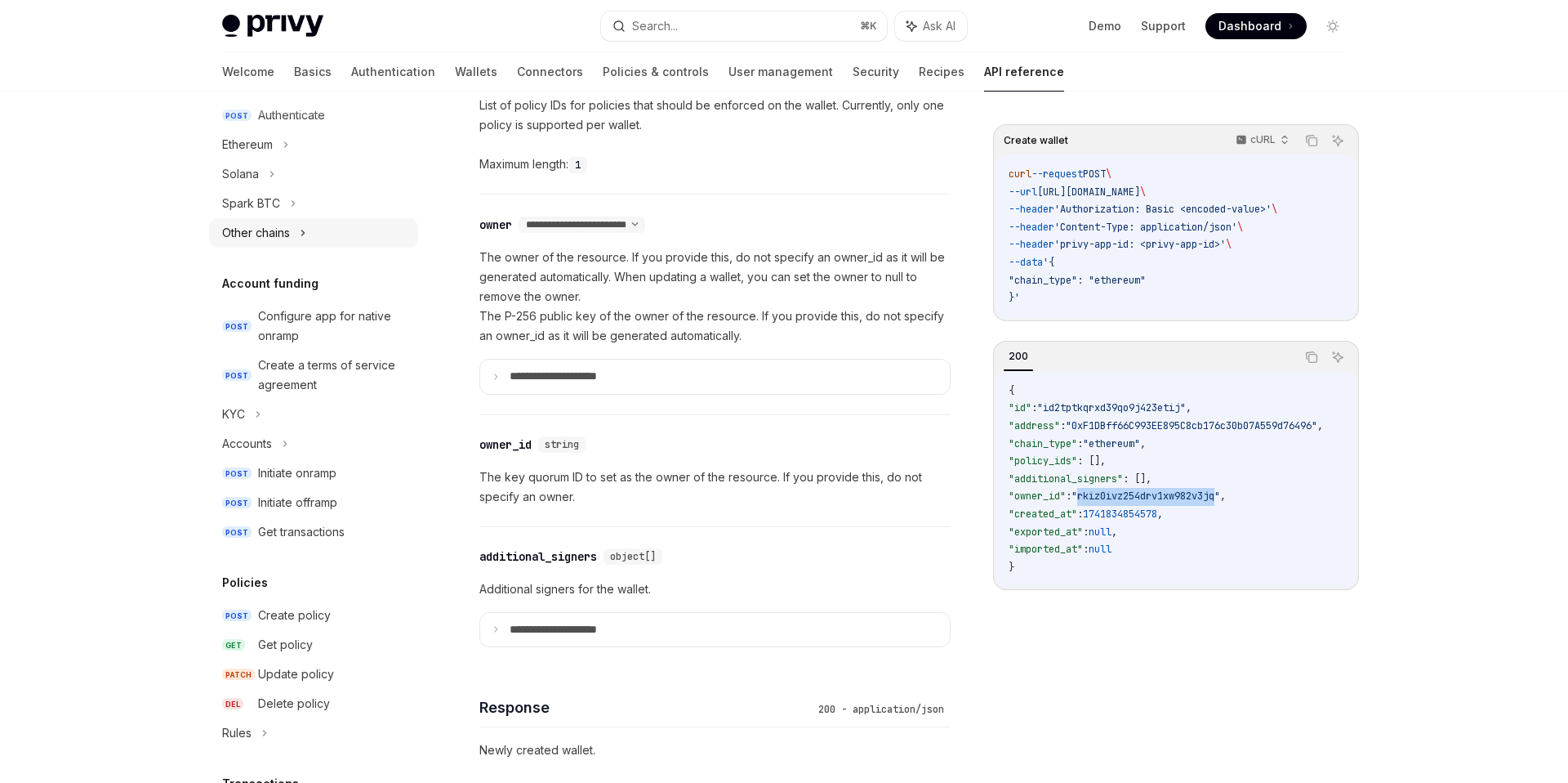
scroll to position [440, 0]
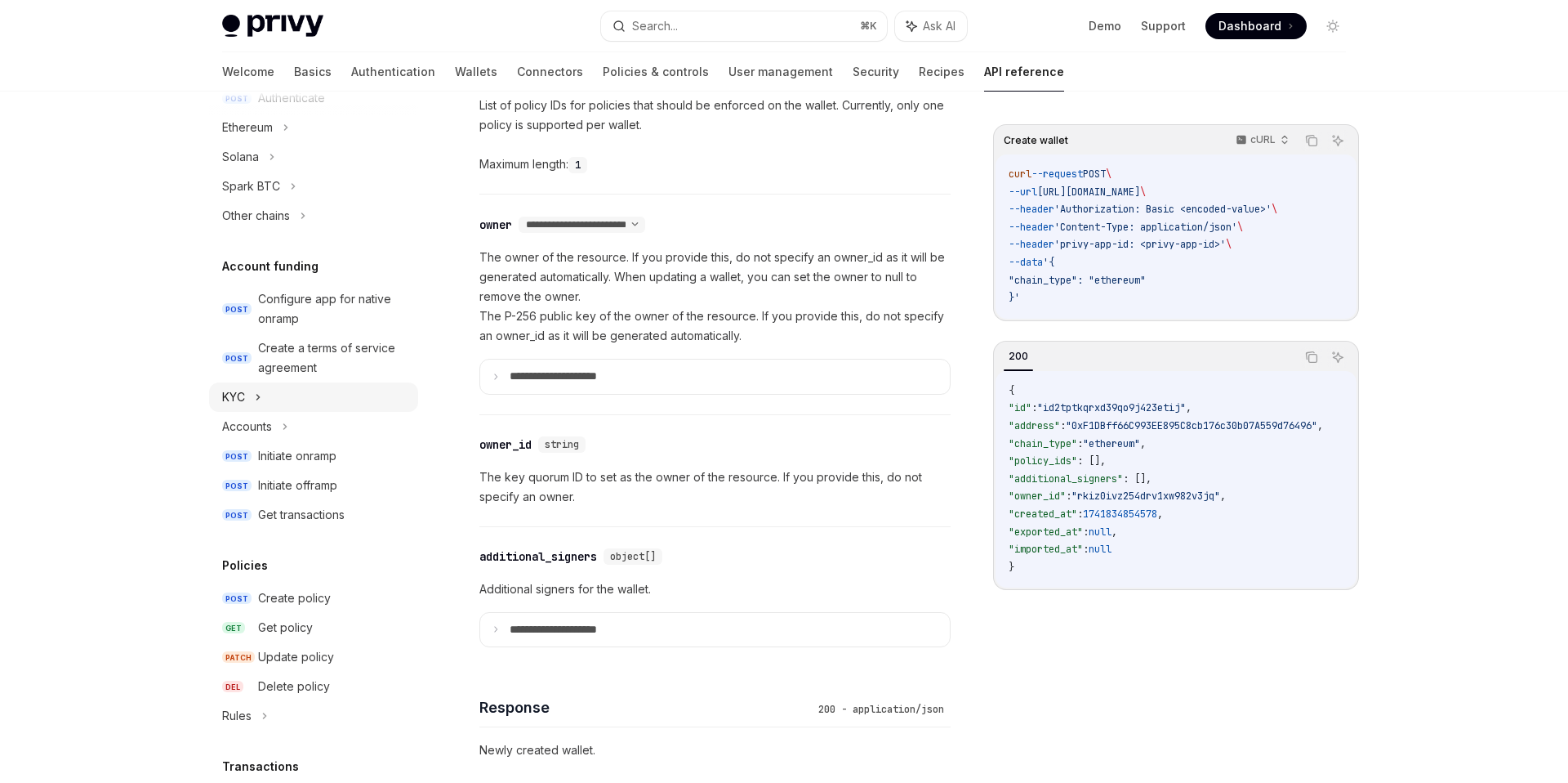
click at [257, 388] on icon at bounding box center [258, 397] width 7 height 19
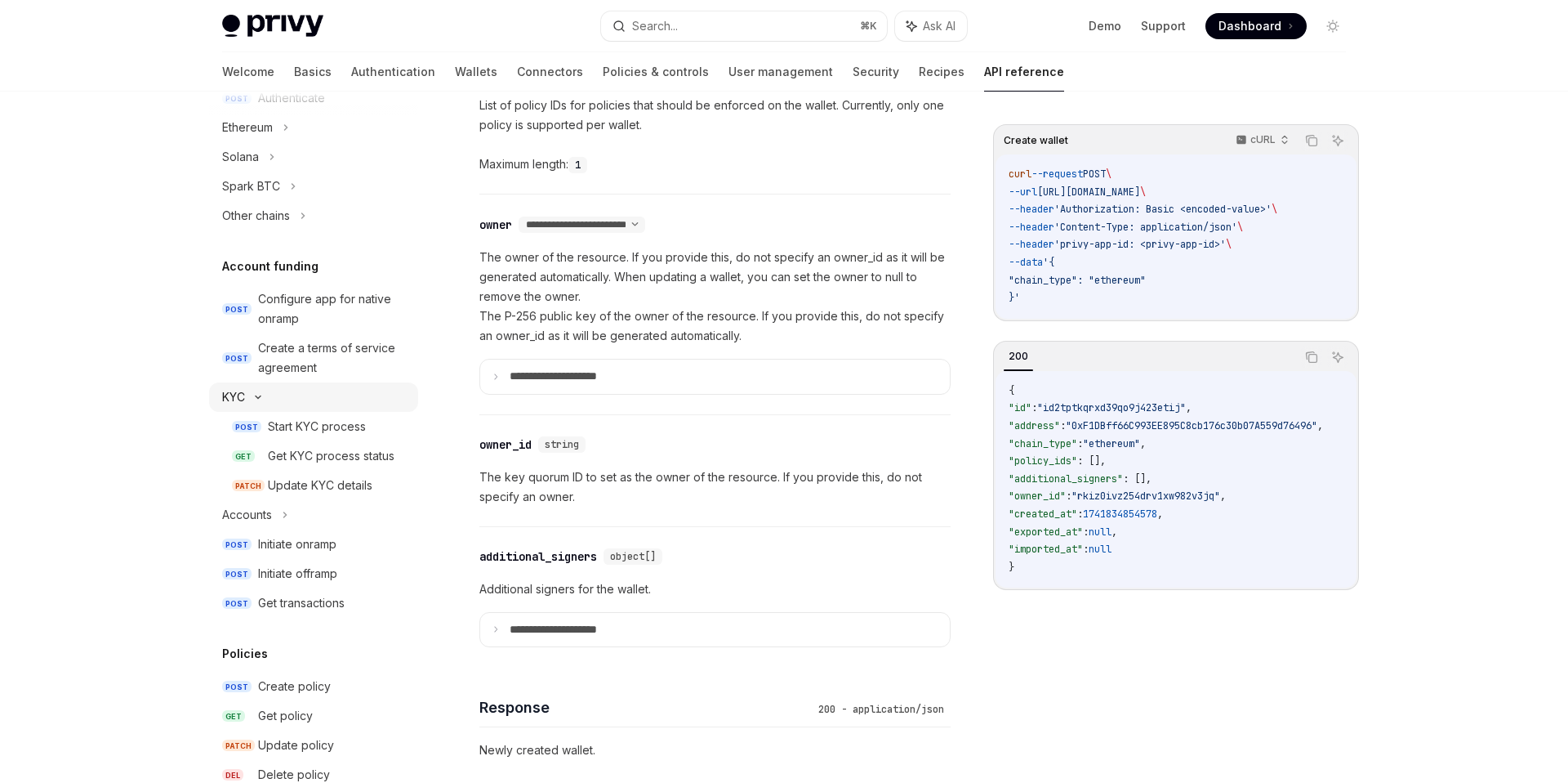
type textarea "*"
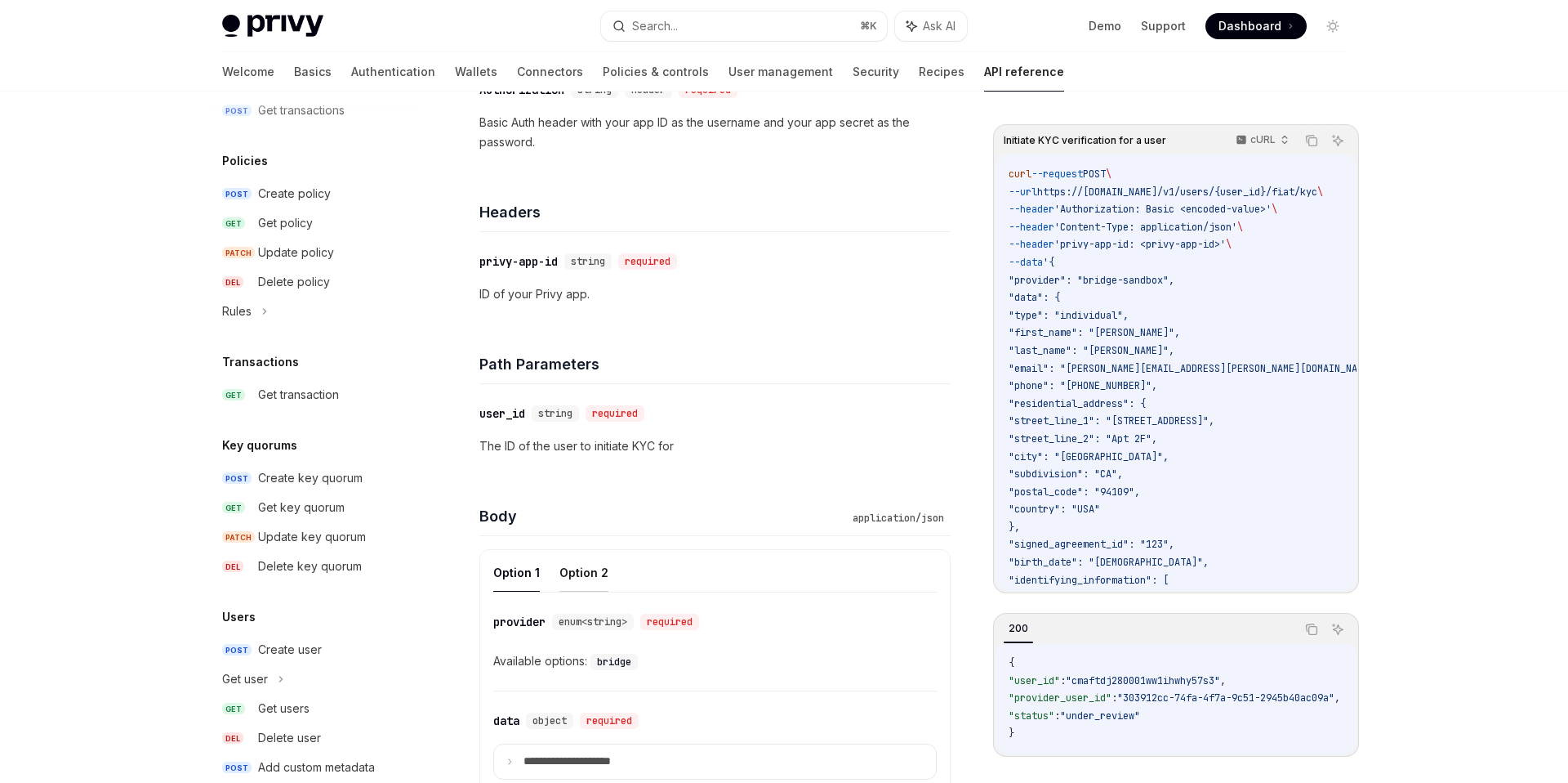
scroll to position [65, 0]
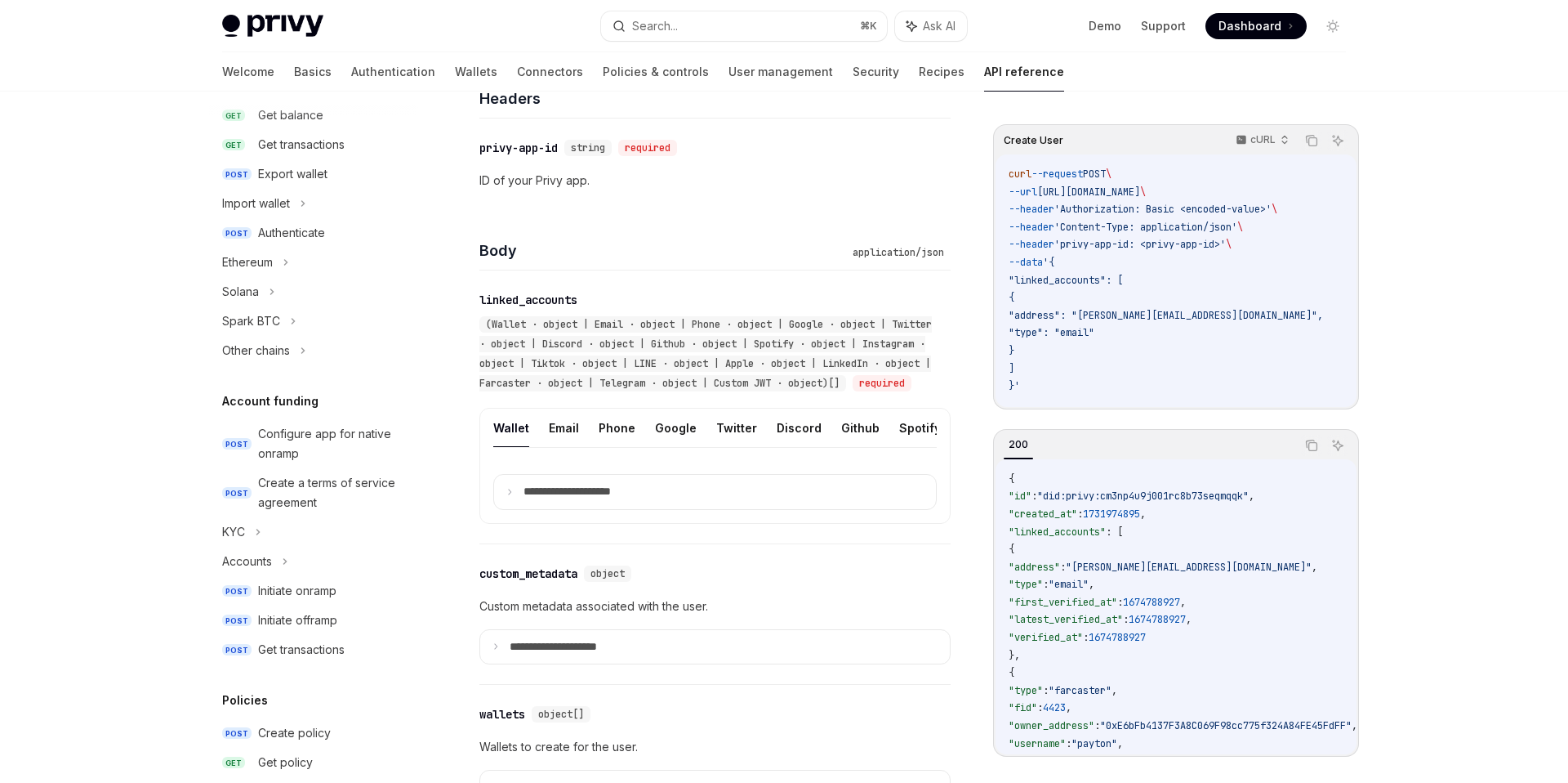
scroll to position [529, 0]
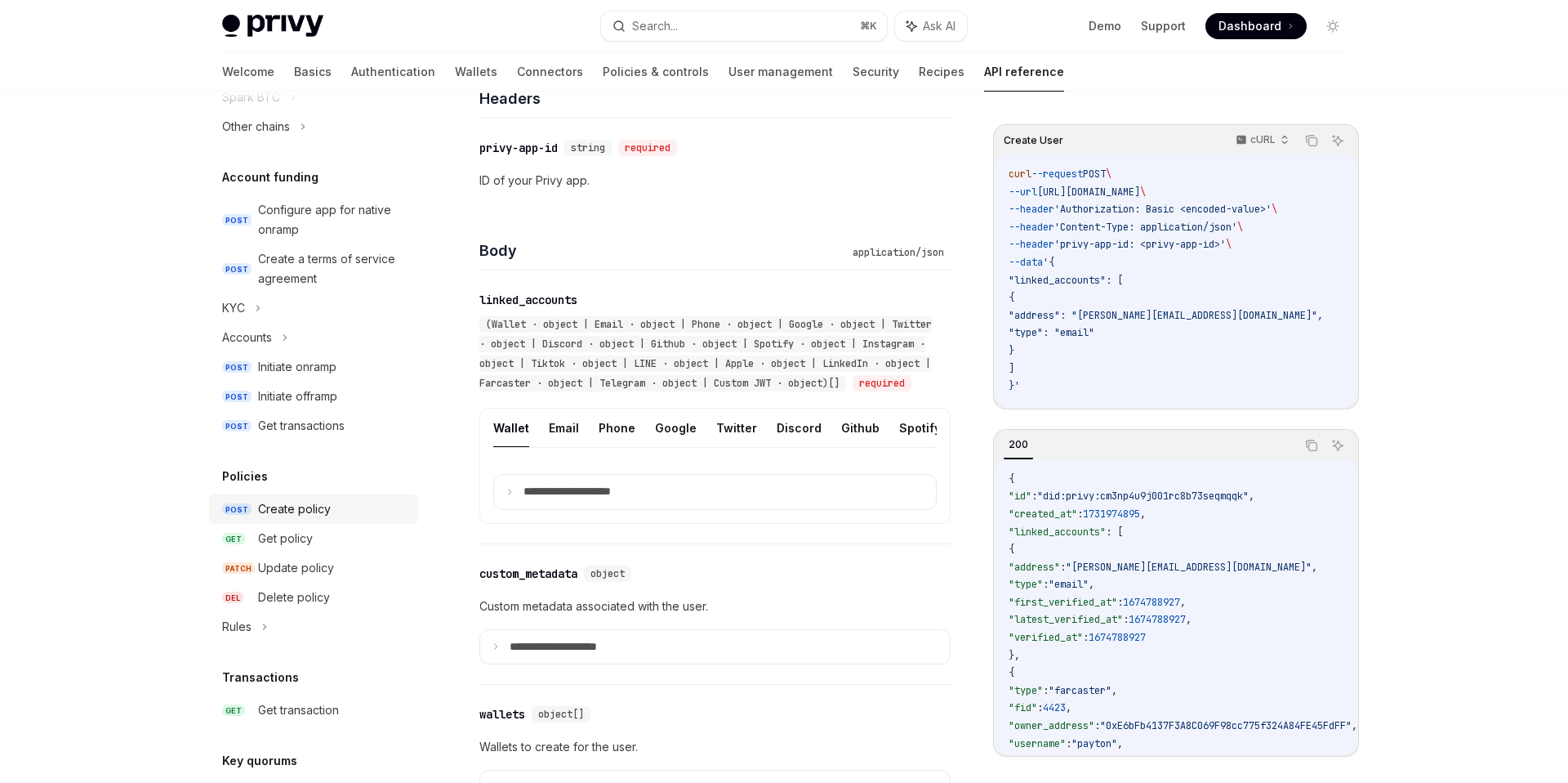
click at [302, 516] on div "Create policy" at bounding box center [294, 509] width 73 height 19
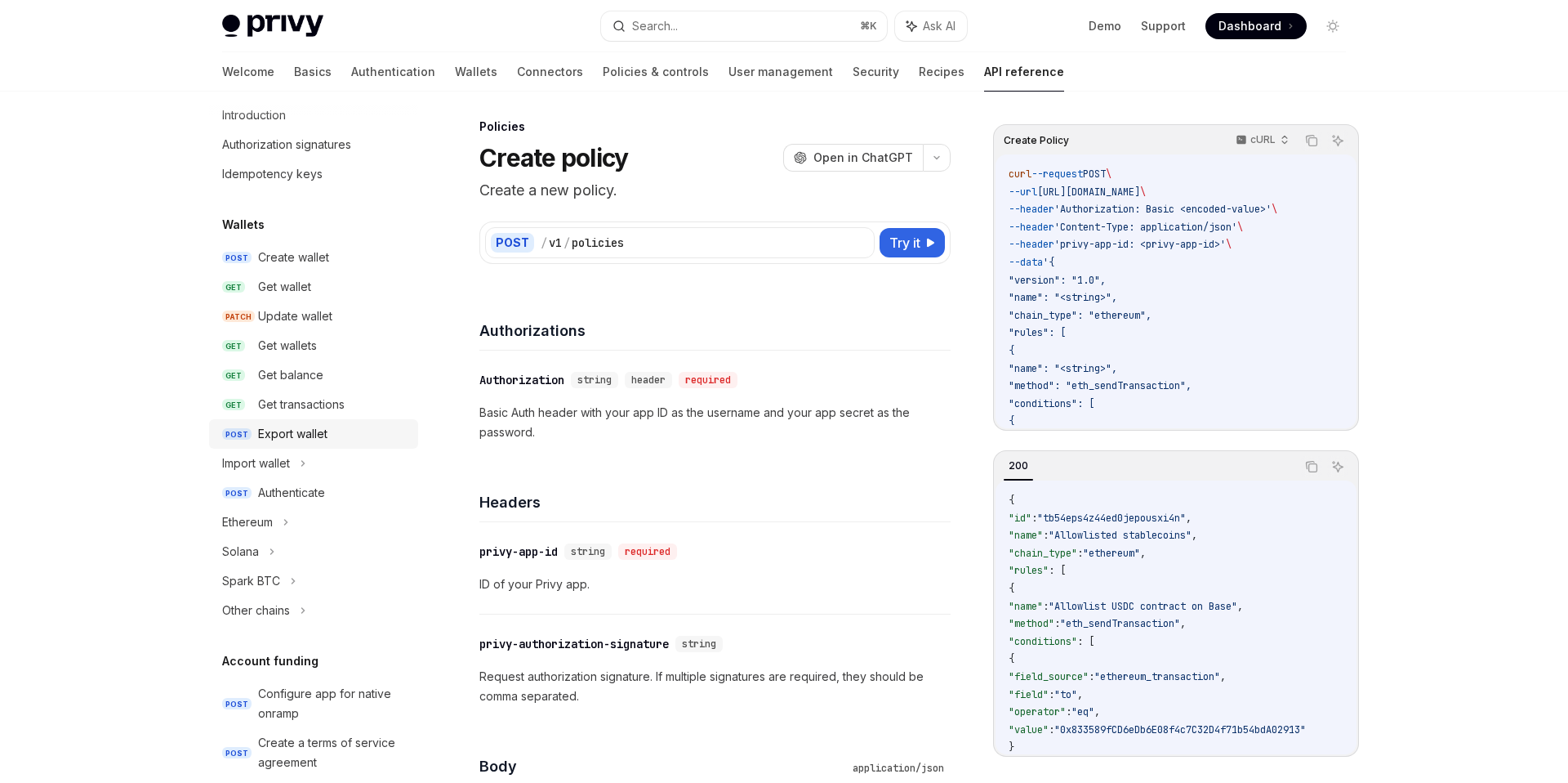
scroll to position [49, 0]
click at [254, 604] on div "Other chains" at bounding box center [256, 607] width 68 height 19
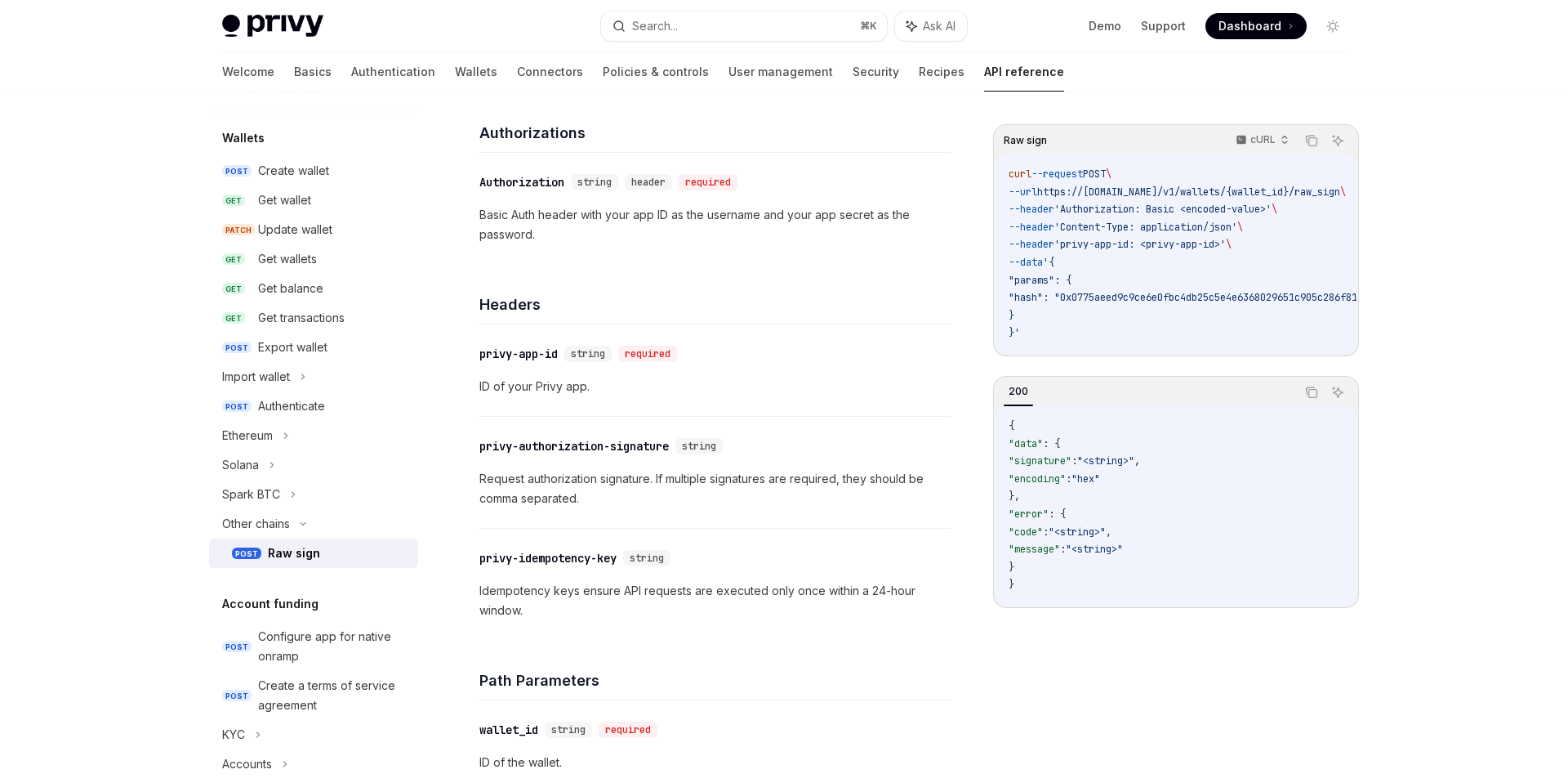
scroll to position [441, 0]
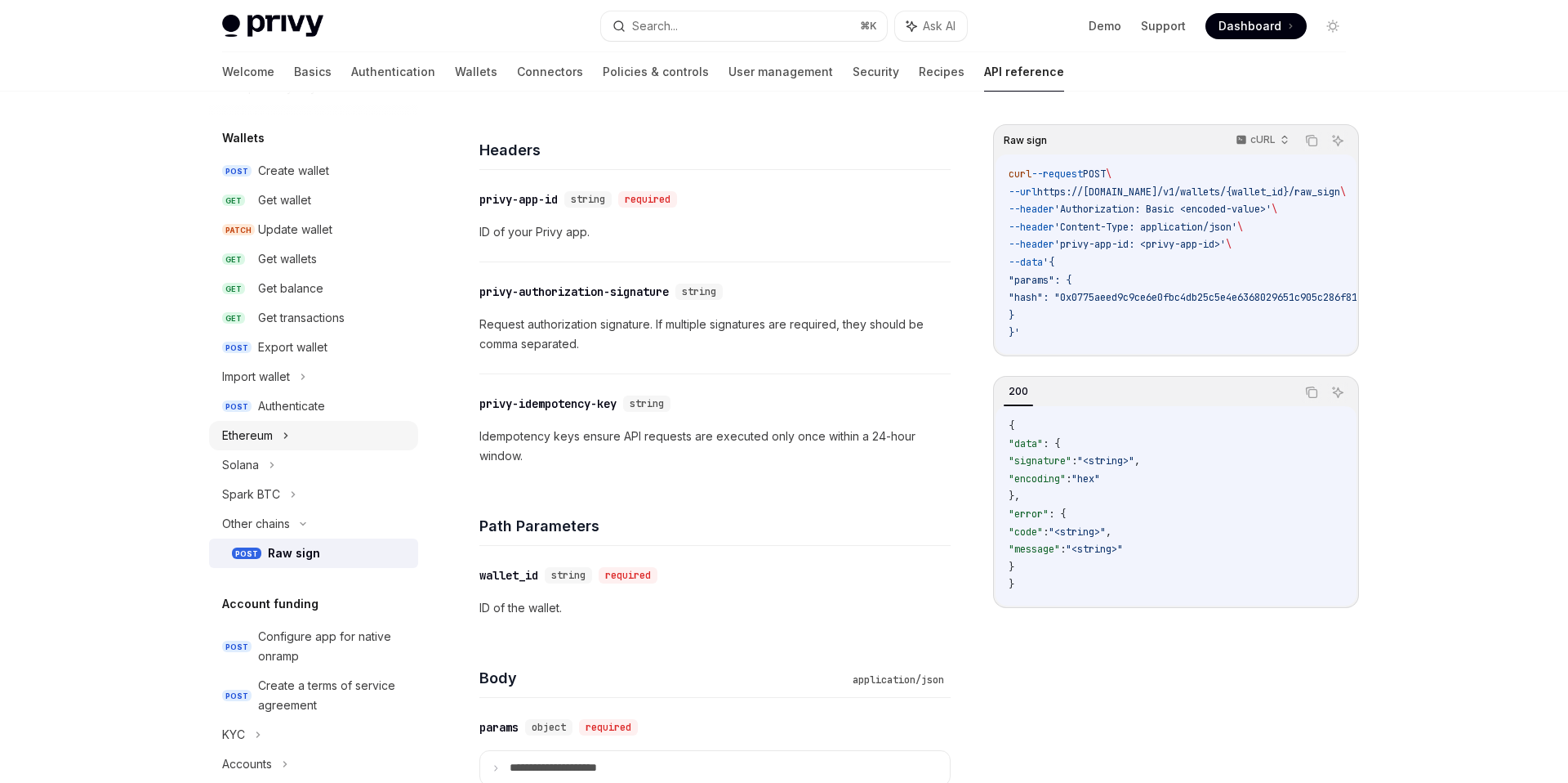
click at [242, 437] on div "Ethereum" at bounding box center [247, 435] width 50 height 19
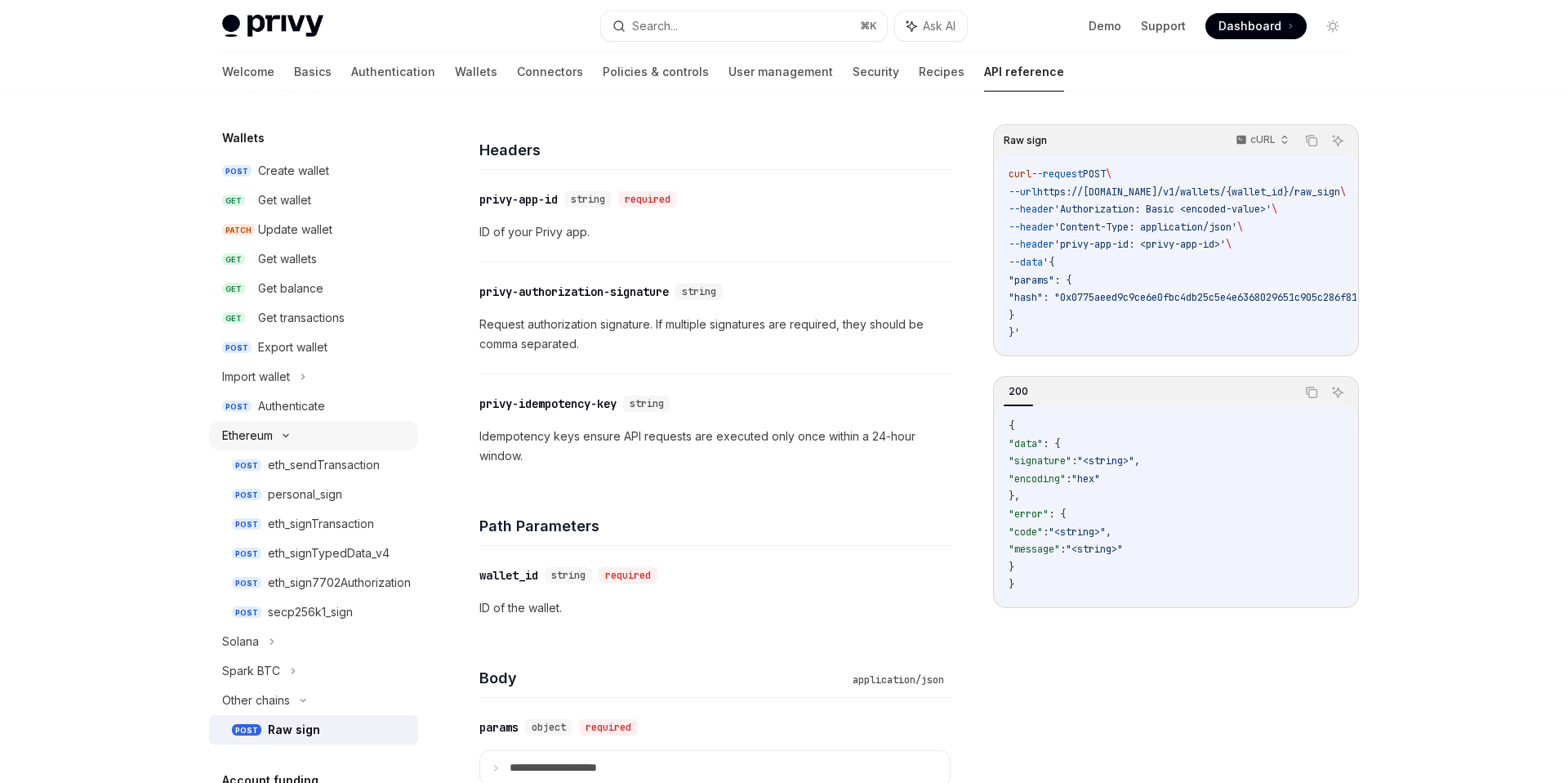
type textarea "*"
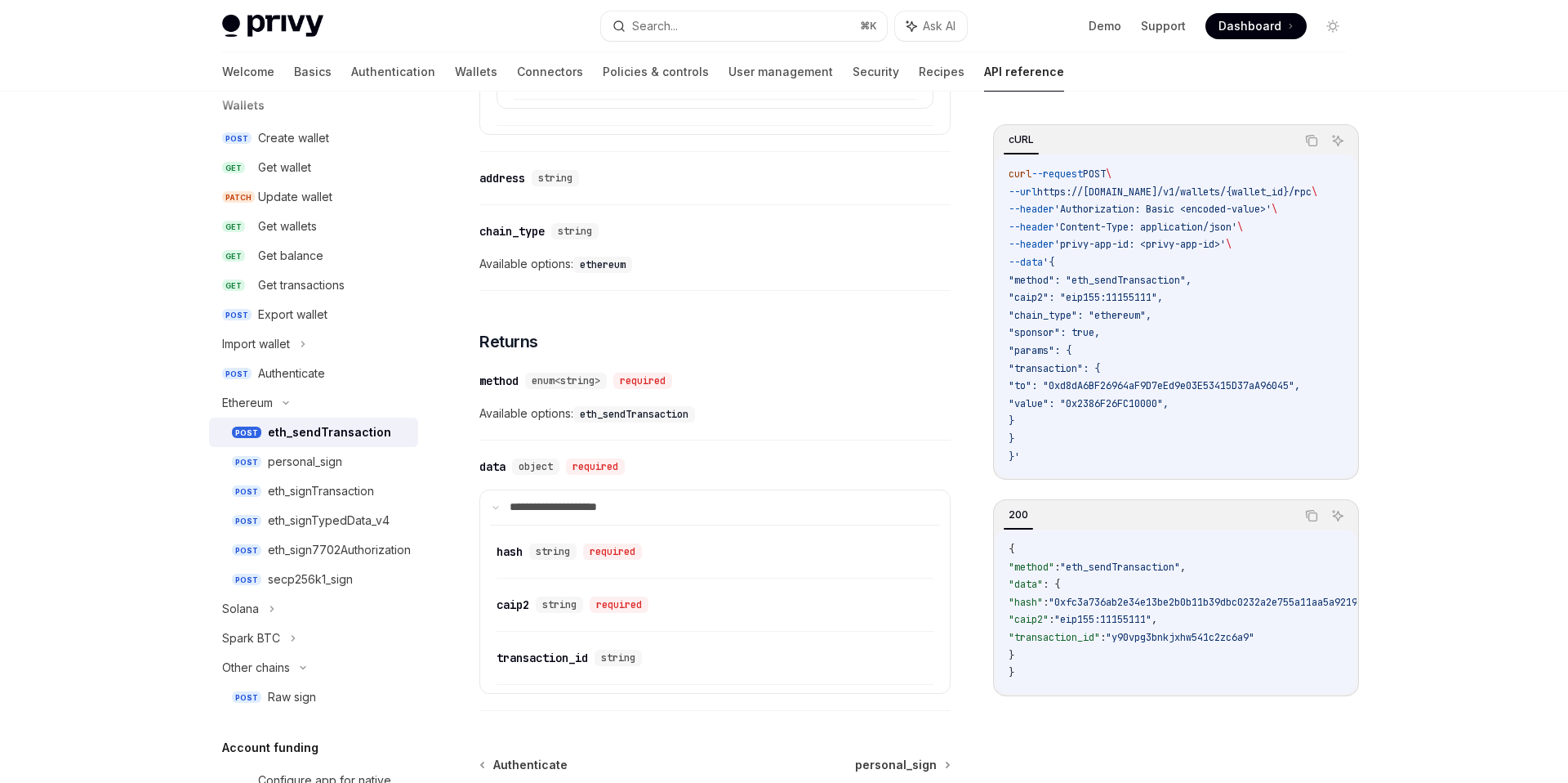
scroll to position [1887, 0]
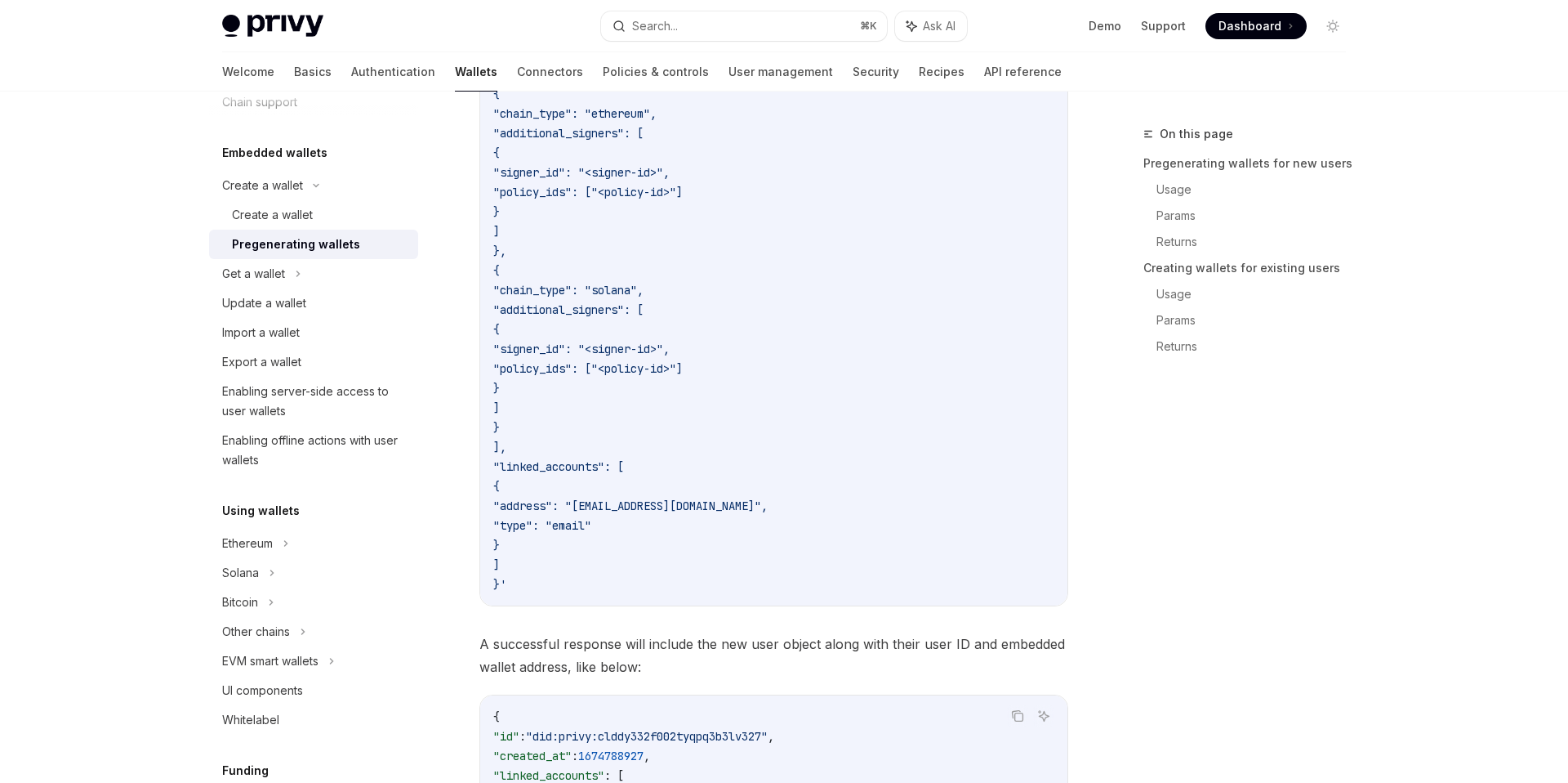
scroll to position [721, 0]
